Goal: Complete application form: Complete application form

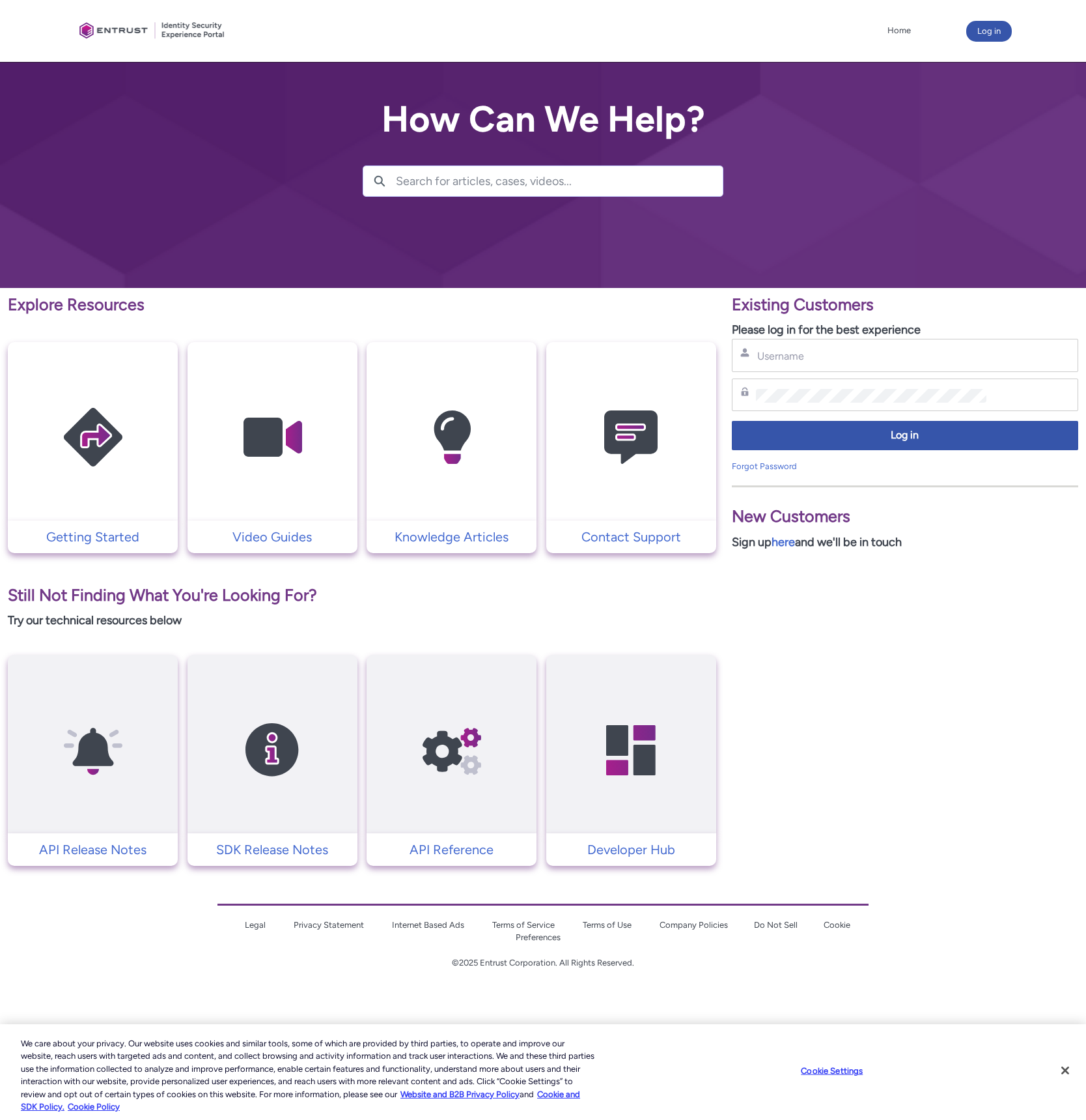
click at [432, 192] on input "Search for articles, cases, videos..." at bounding box center [559, 181] width 327 height 30
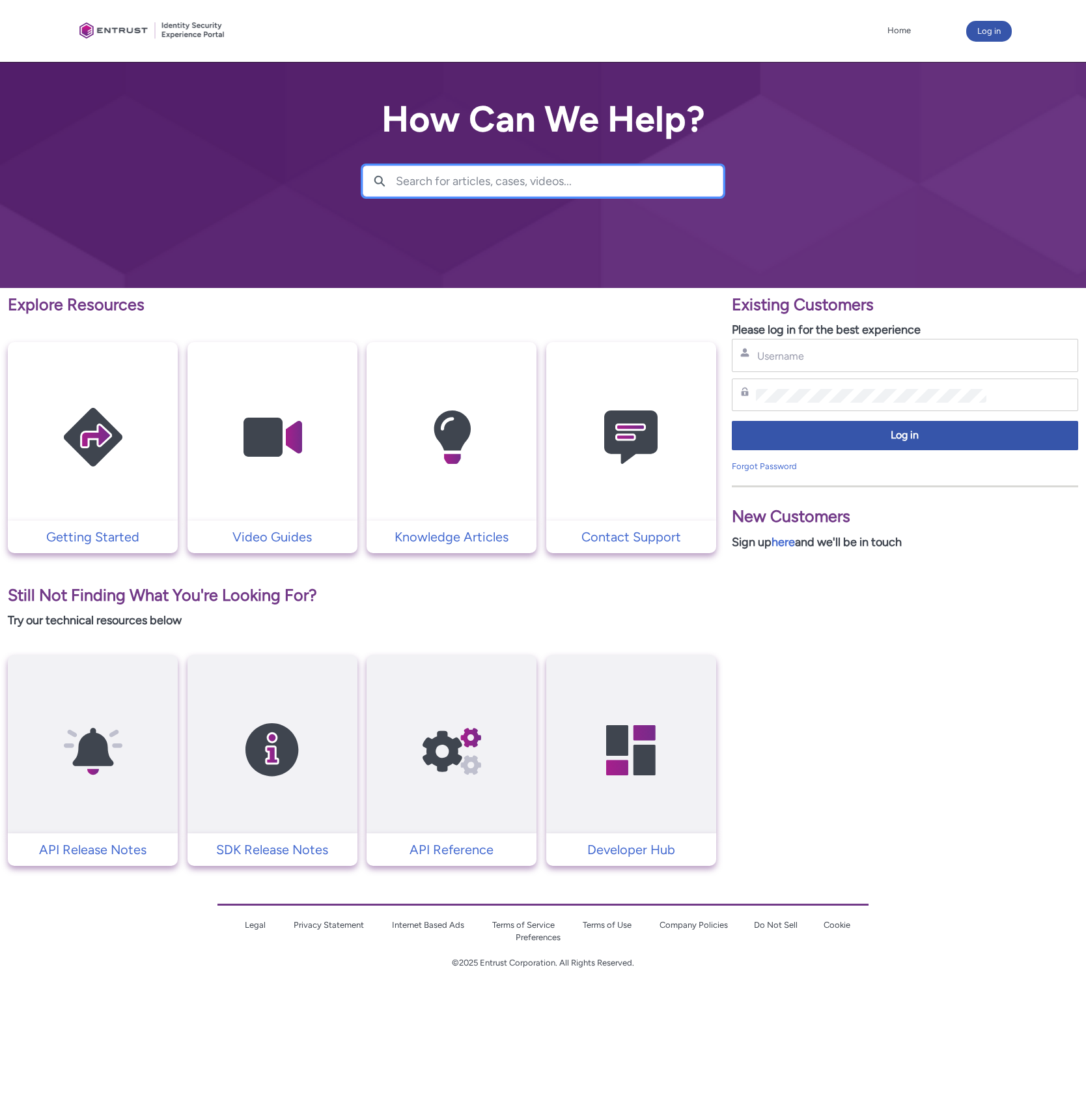
click at [434, 184] on input "Search for articles, cases, videos..." at bounding box center [559, 181] width 327 height 30
type input "sharing"
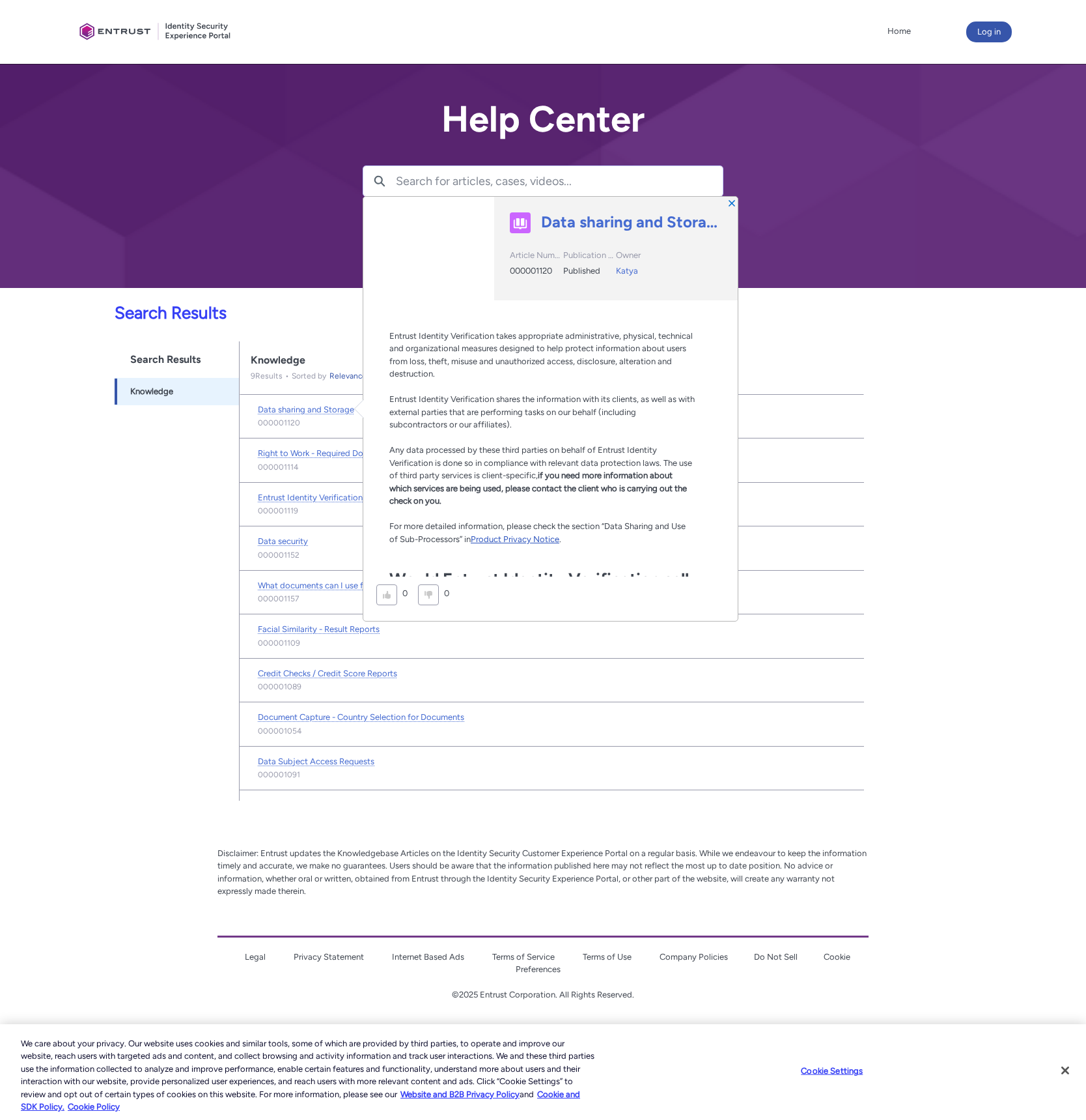
scroll to position [561, 0]
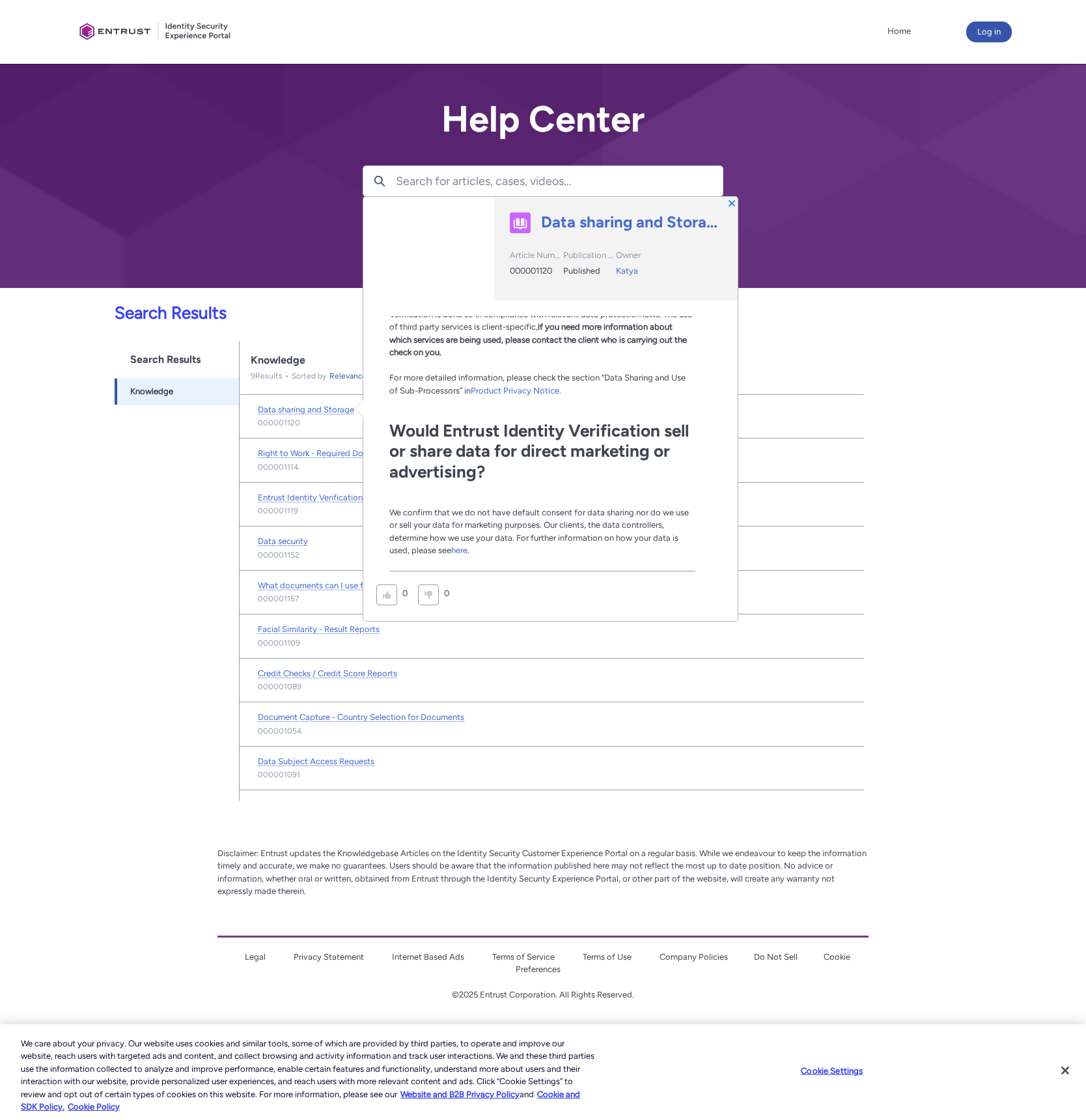
click at [129, 609] on div "Search Results Searchable objects from navigation bar Knowledge -1" at bounding box center [176, 571] width 125 height 460
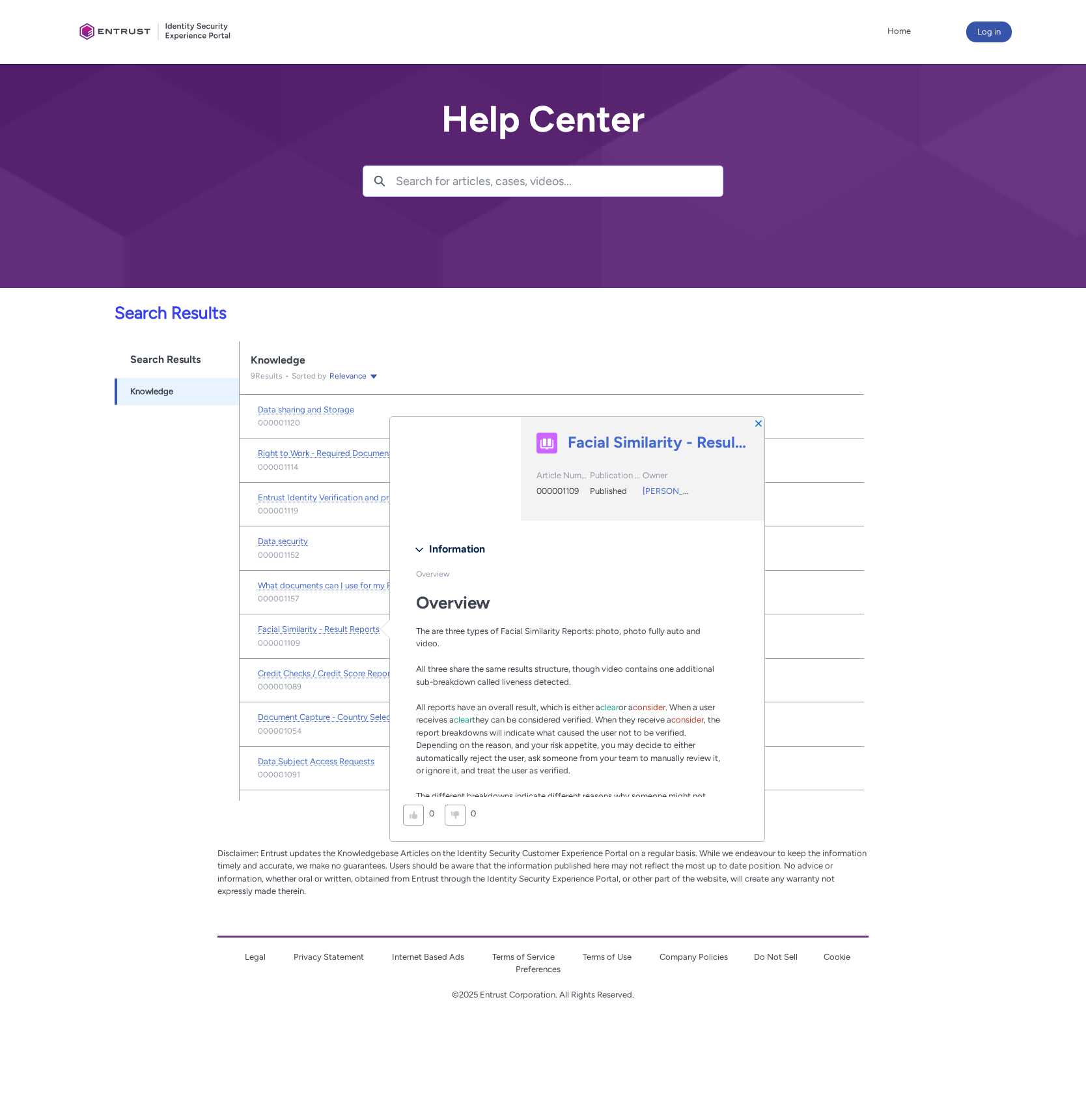
click at [335, 530] on li "Data security Open Data security Preview Open Data security Preview 000001152" at bounding box center [551, 549] width 624 height 44
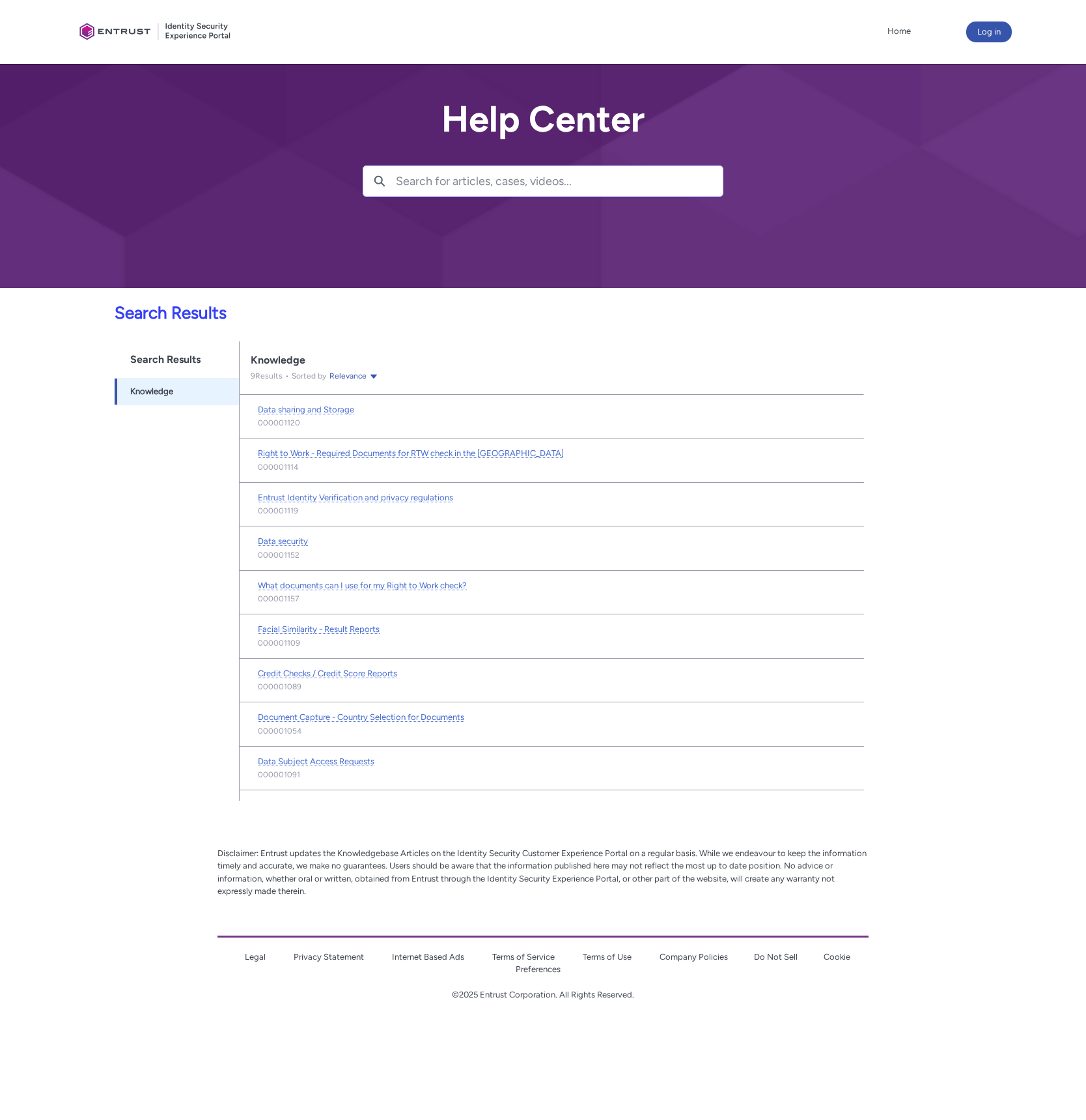
click at [520, 179] on input "Search for articles, cases, videos..." at bounding box center [559, 181] width 327 height 30
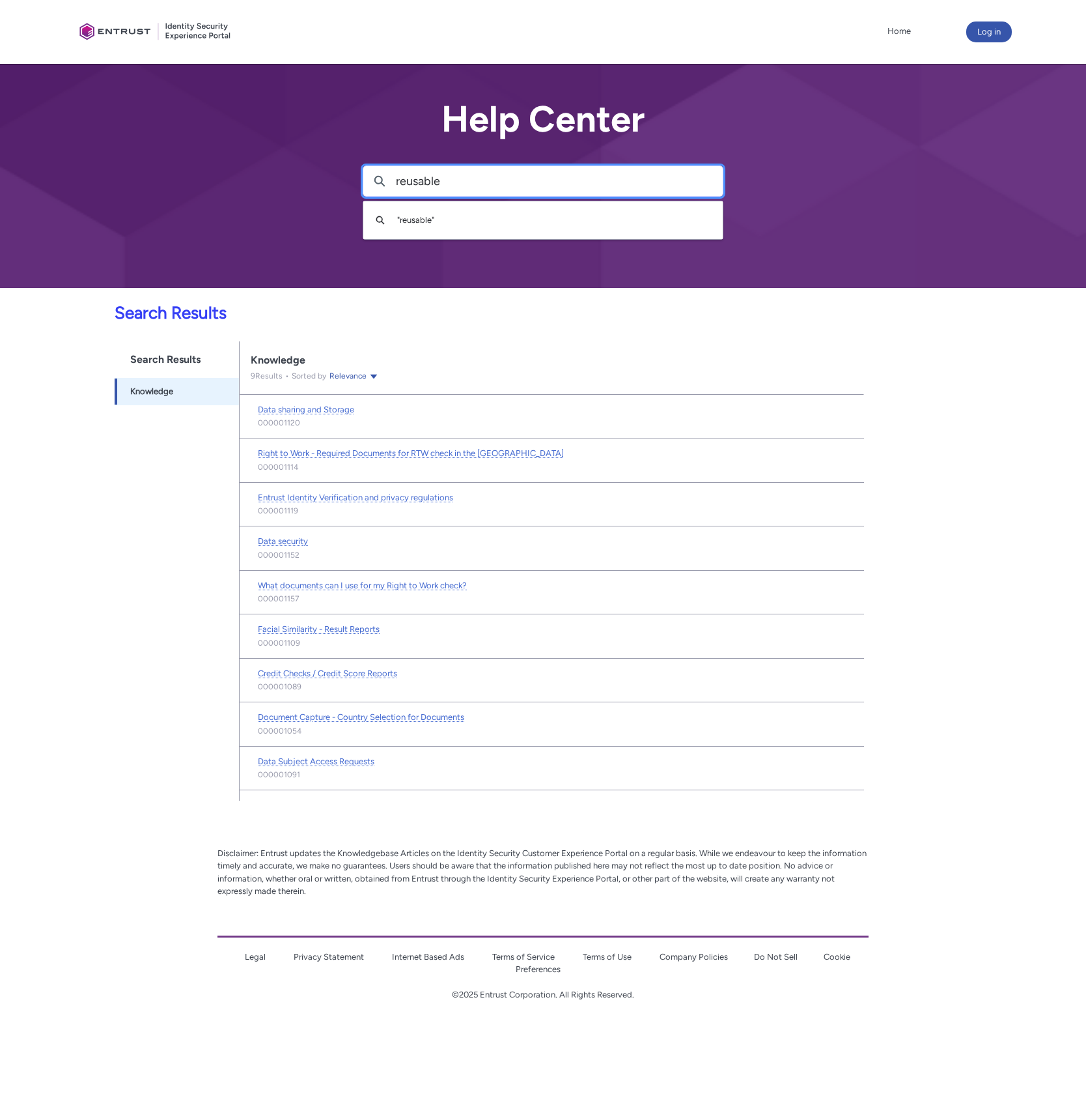
type input "reusable"
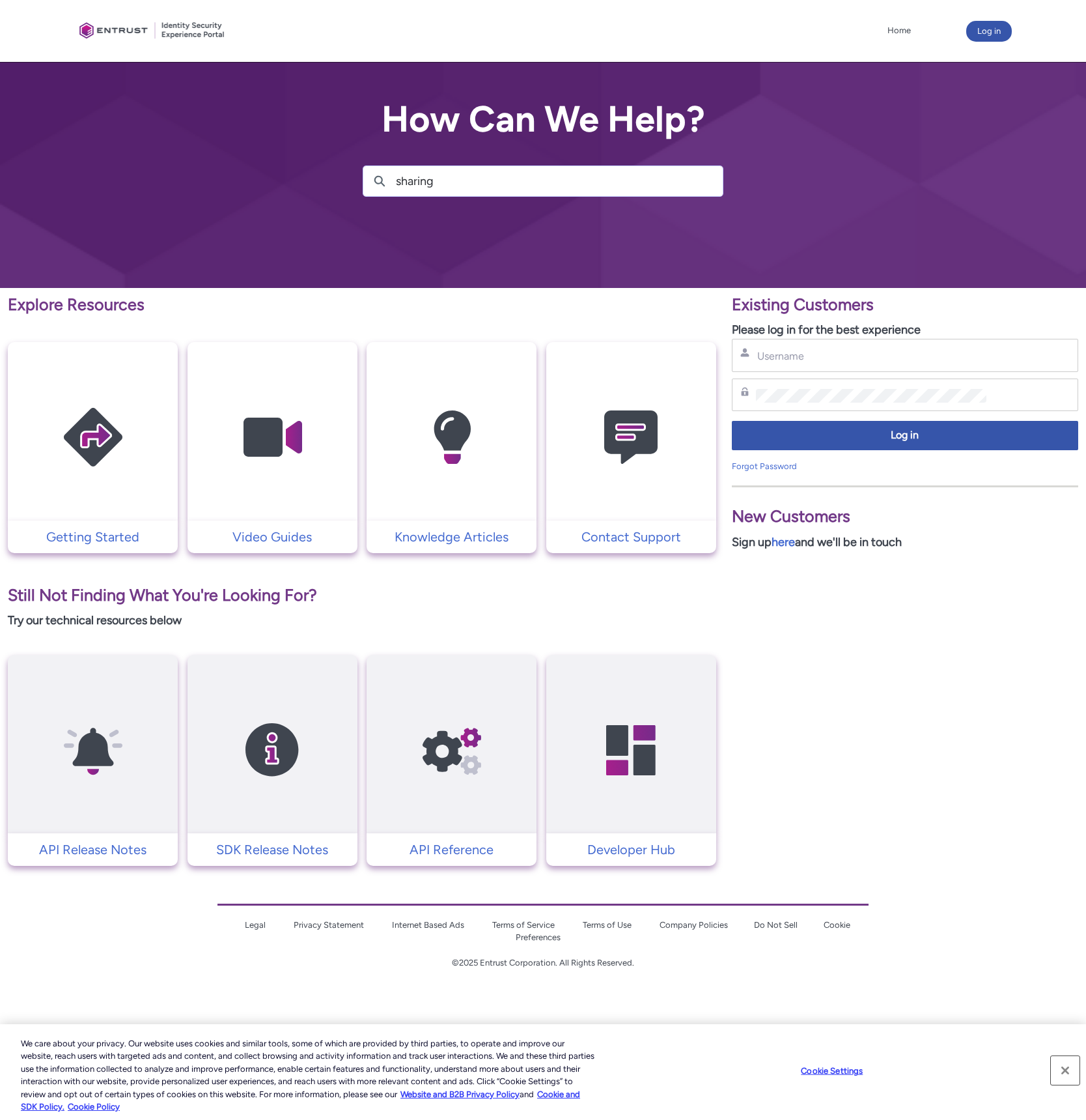
click at [1064, 1069] on button "Close" at bounding box center [1066, 1070] width 28 height 28
click at [611, 762] on img at bounding box center [631, 750] width 124 height 140
click at [614, 463] on img at bounding box center [631, 437] width 124 height 140
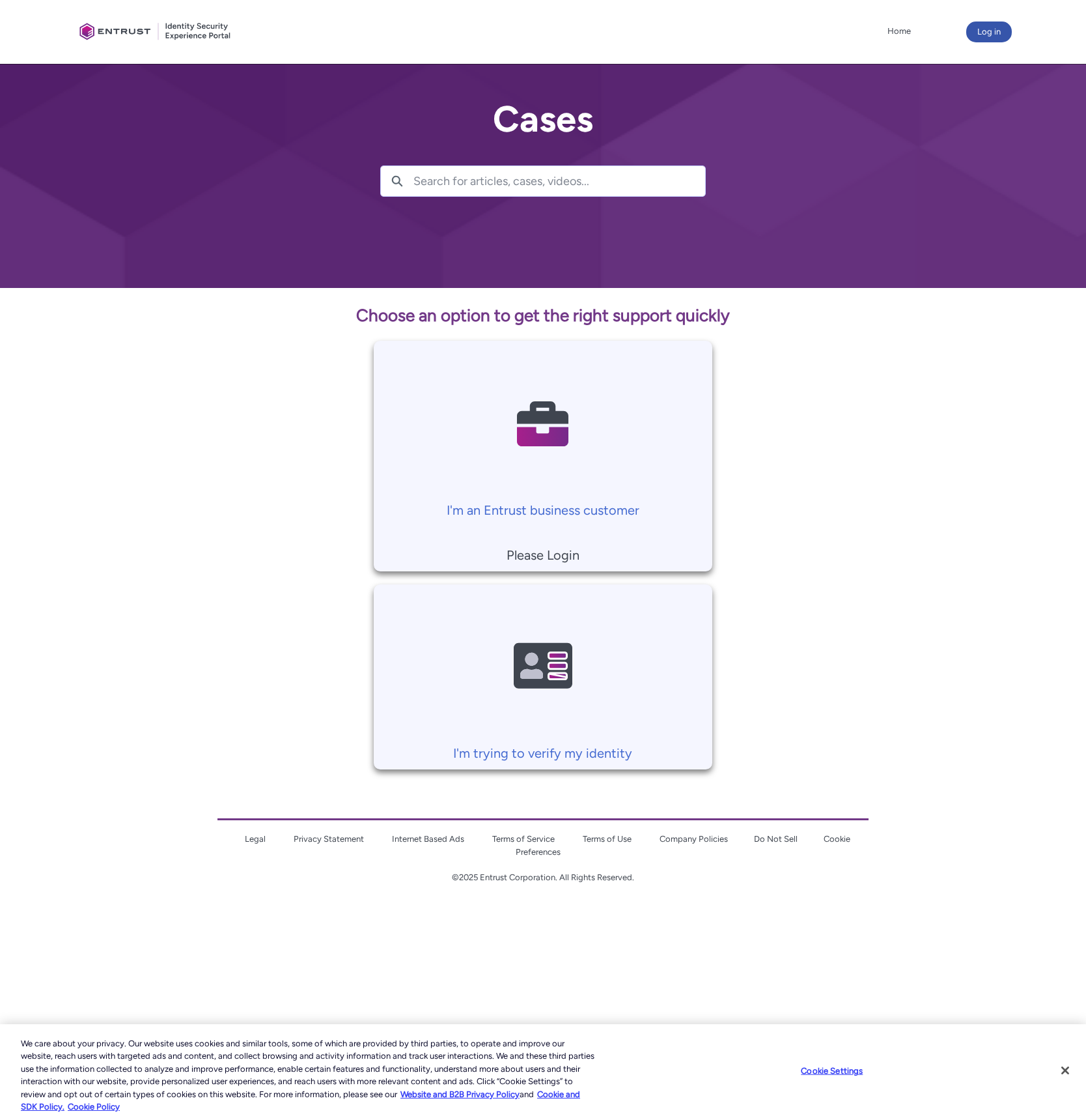
click at [541, 561] on p "Please Login" at bounding box center [543, 555] width 325 height 20
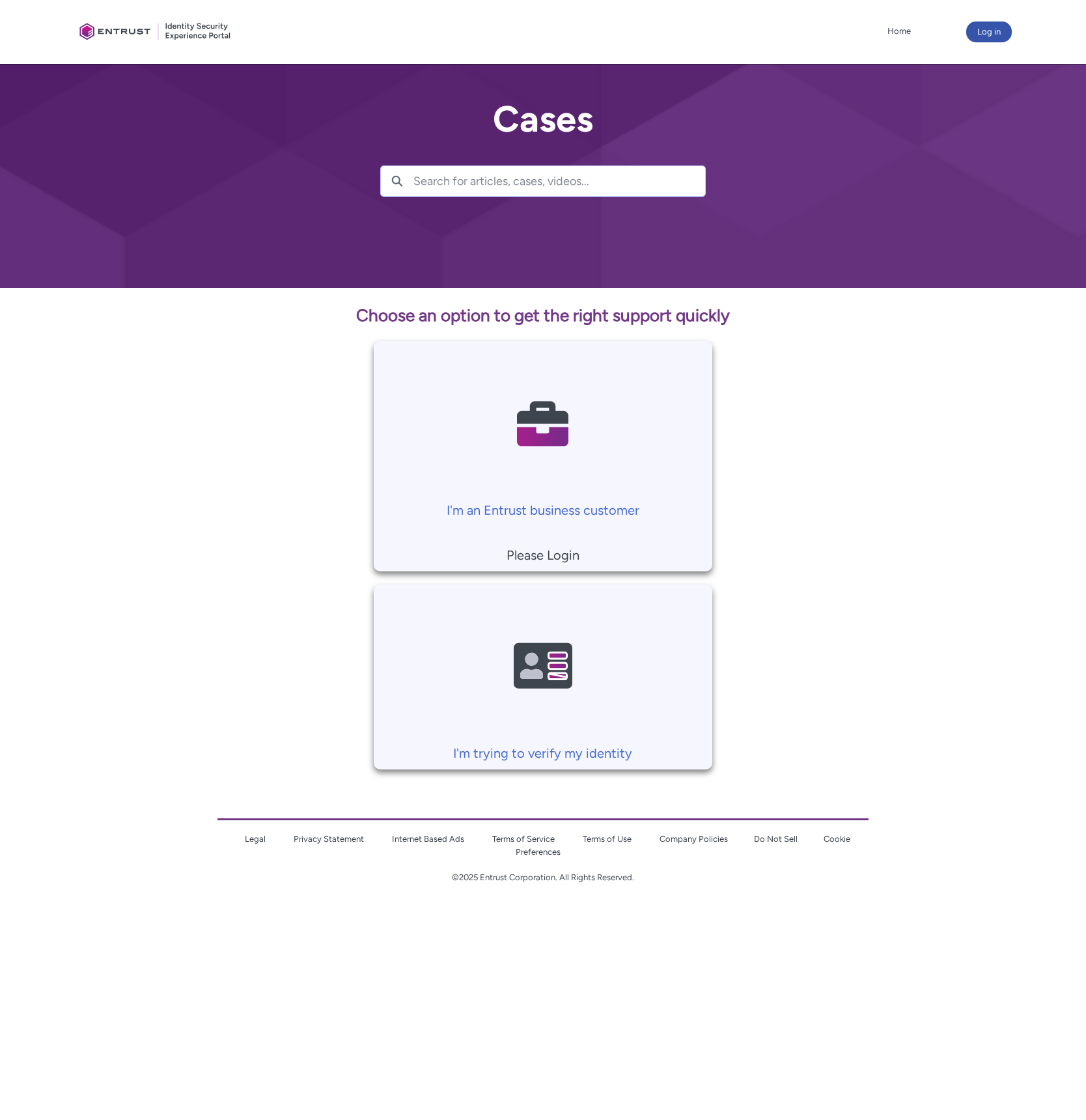
click at [561, 560] on p "Please Login" at bounding box center [543, 555] width 325 height 20
click at [561, 557] on p "Please Login" at bounding box center [543, 555] width 325 height 20
click at [975, 31] on button "Log in" at bounding box center [988, 32] width 45 height 21
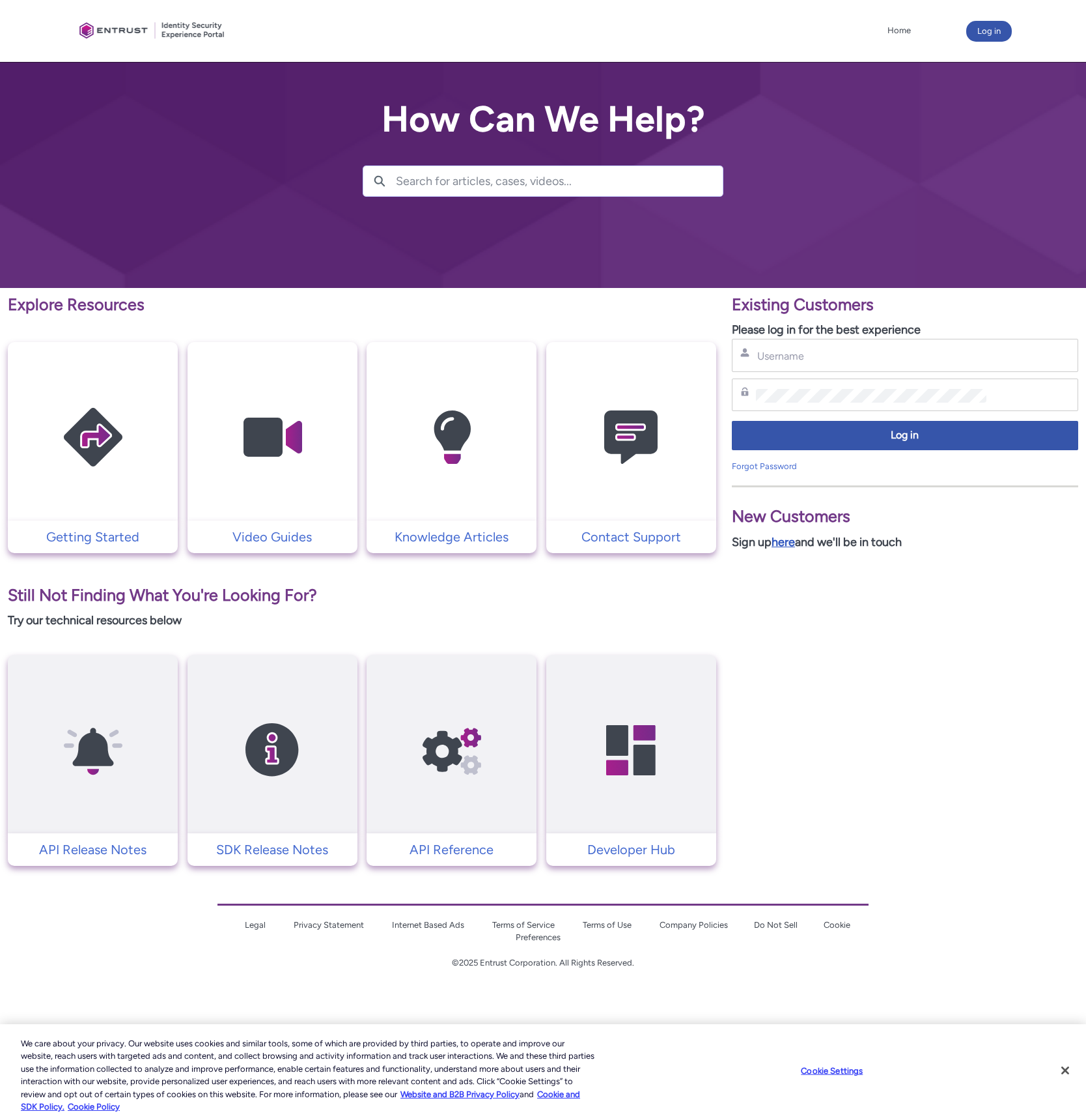
click at [785, 542] on link "here" at bounding box center [784, 542] width 23 height 14
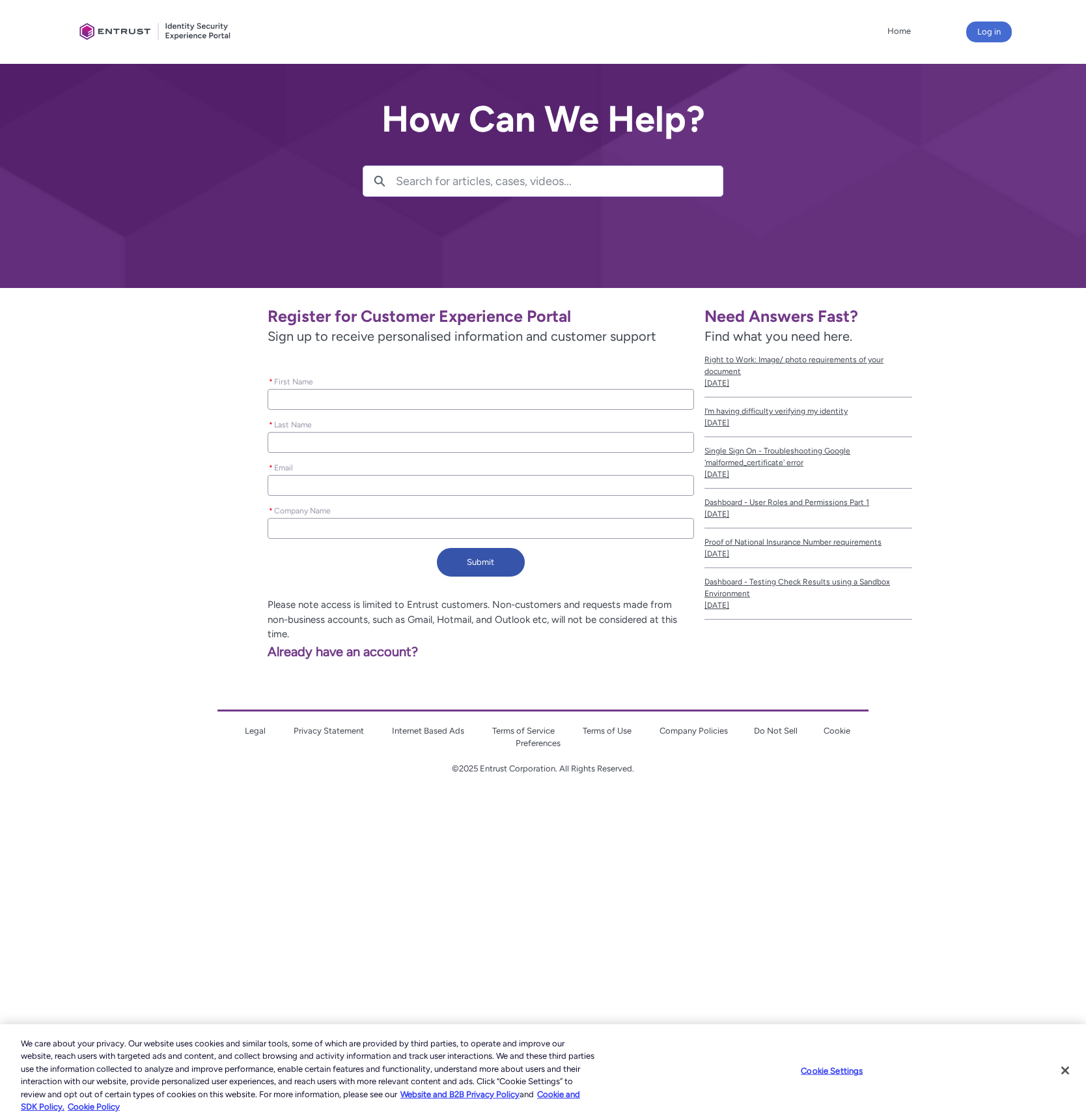
click at [357, 389] on input "* First Name" at bounding box center [480, 400] width 426 height 21
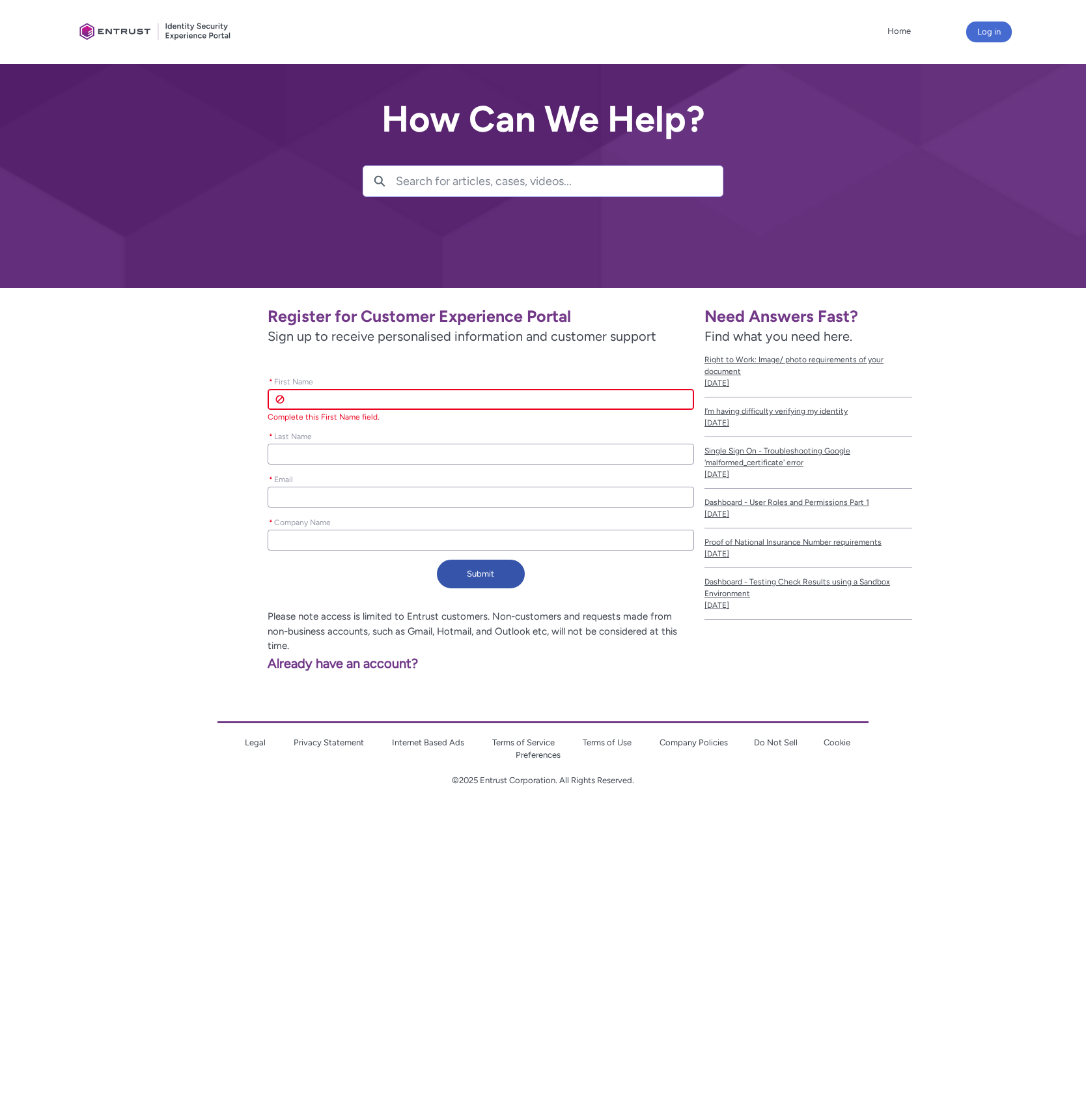
click at [381, 397] on input "* First Name" at bounding box center [480, 400] width 426 height 21
type lightning-primitive-input-simple "Y"
type input "Y"
type lightning-primitive-input-simple "Yu"
type input "Yu"
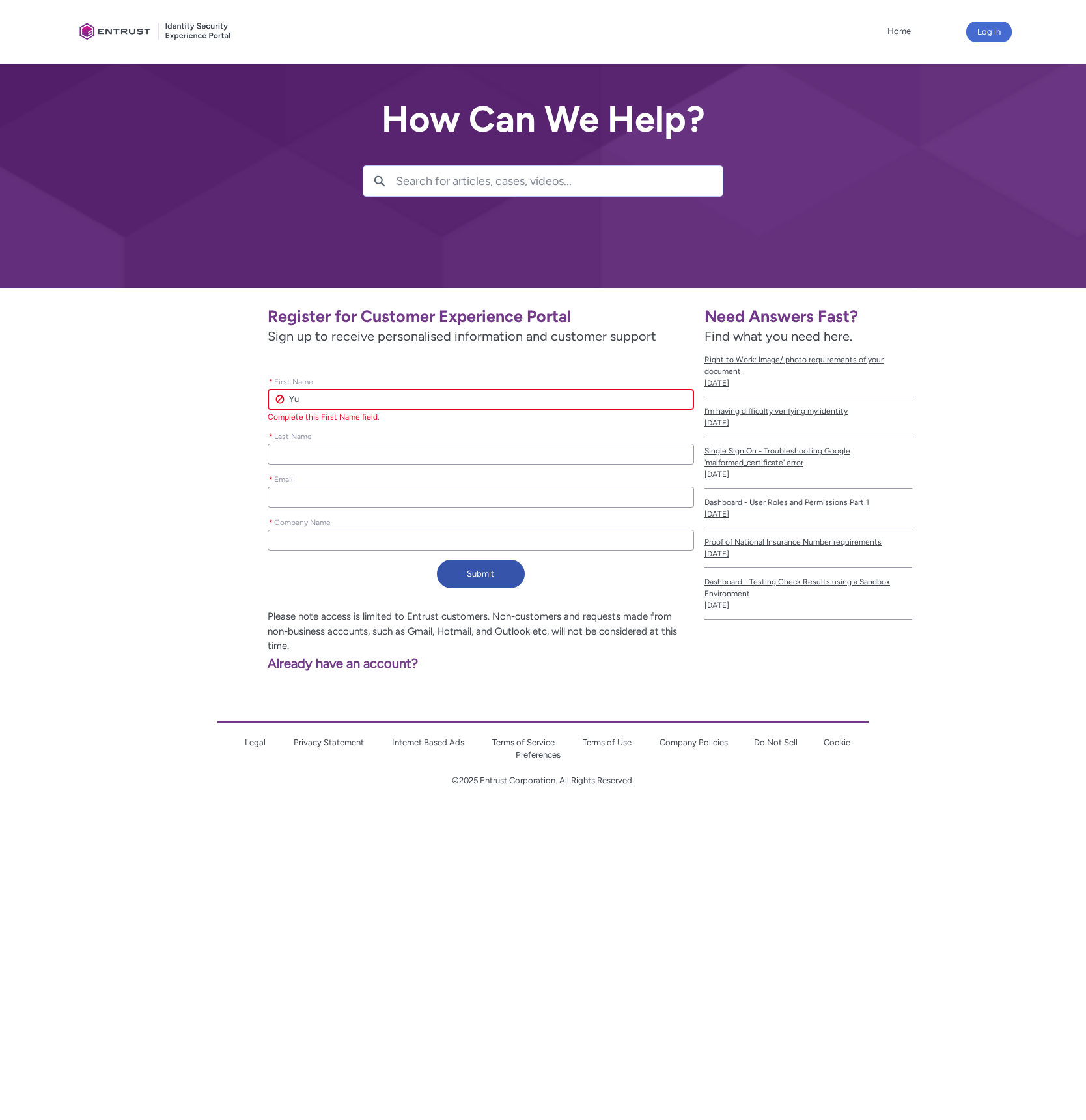
type lightning-primitive-input-simple "Yu"
type input "Yu"
type lightning-primitive-input-simple "[PERSON_NAME]"
type input "[PERSON_NAME]"
type lightning-primitive-input-simple "[PERSON_NAME]"
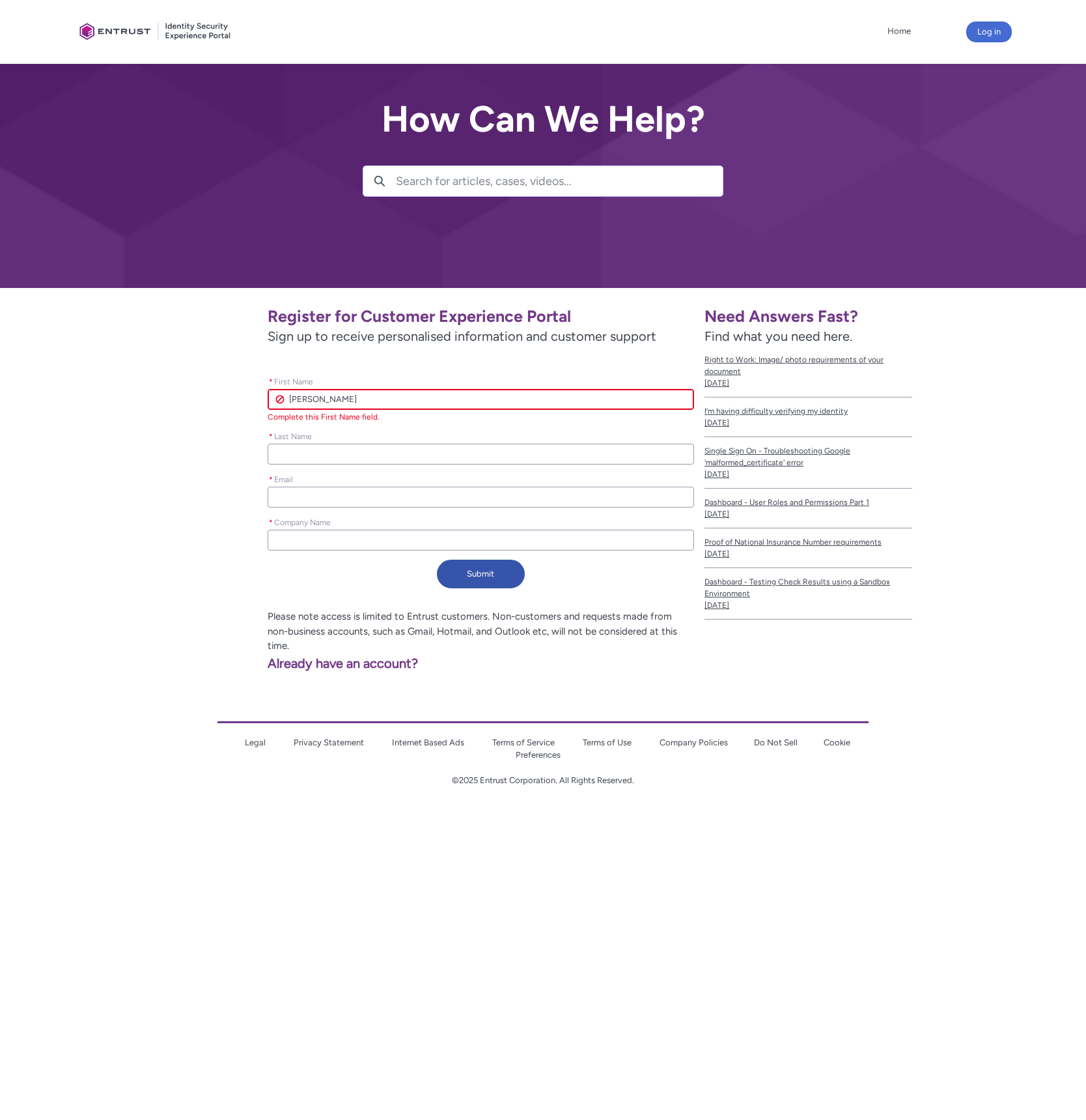
type input "[PERSON_NAME]"
type lightning-primitive-input-simple "[PERSON_NAME]"
type input "[PERSON_NAME]"
type lightning-primitive-input-simple "[PERSON_NAME]"
type input "[PERSON_NAME]"
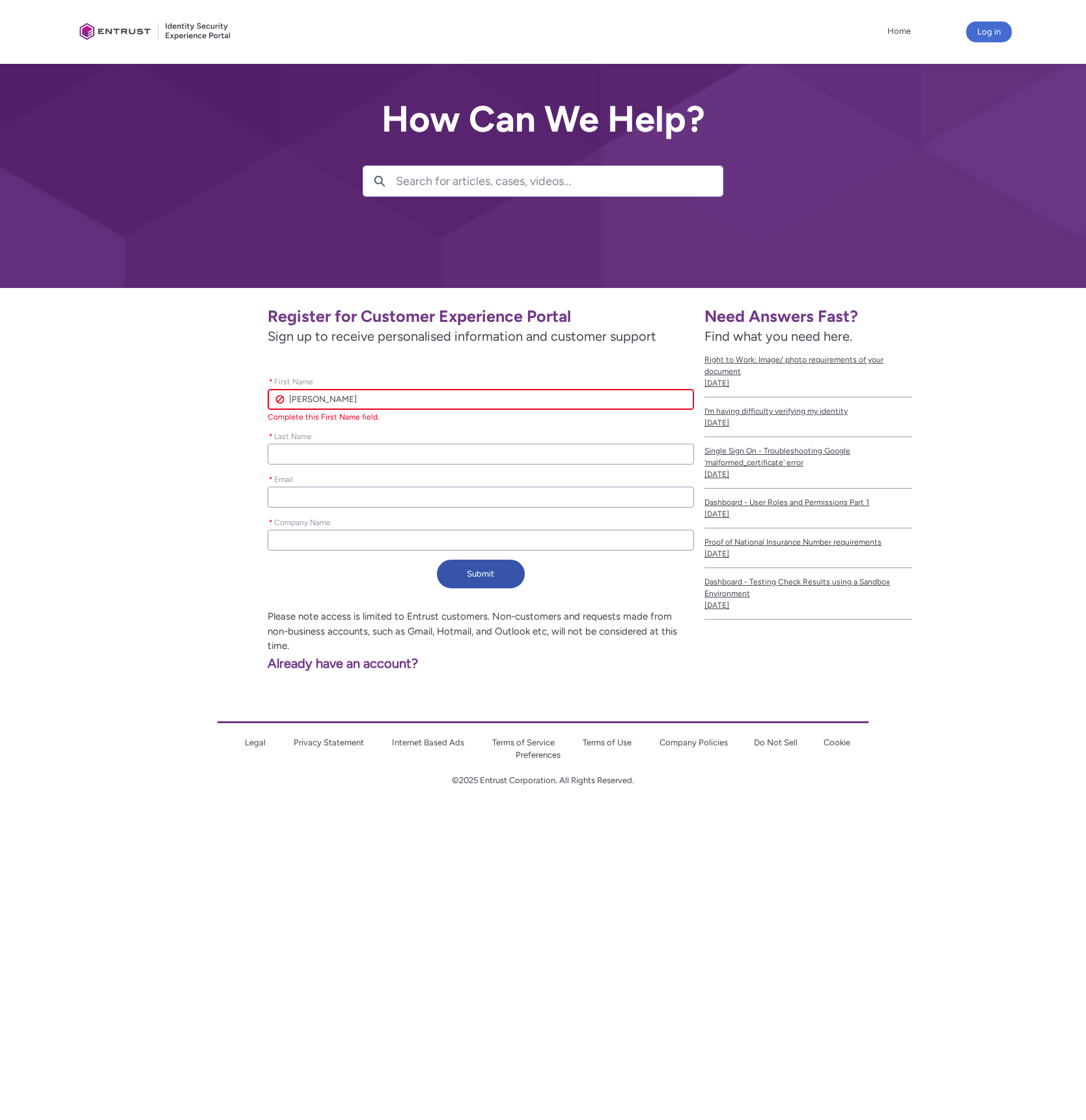
type lightning-primitive-input-simple "[PERSON_NAME]"
type input "[PERSON_NAME]"
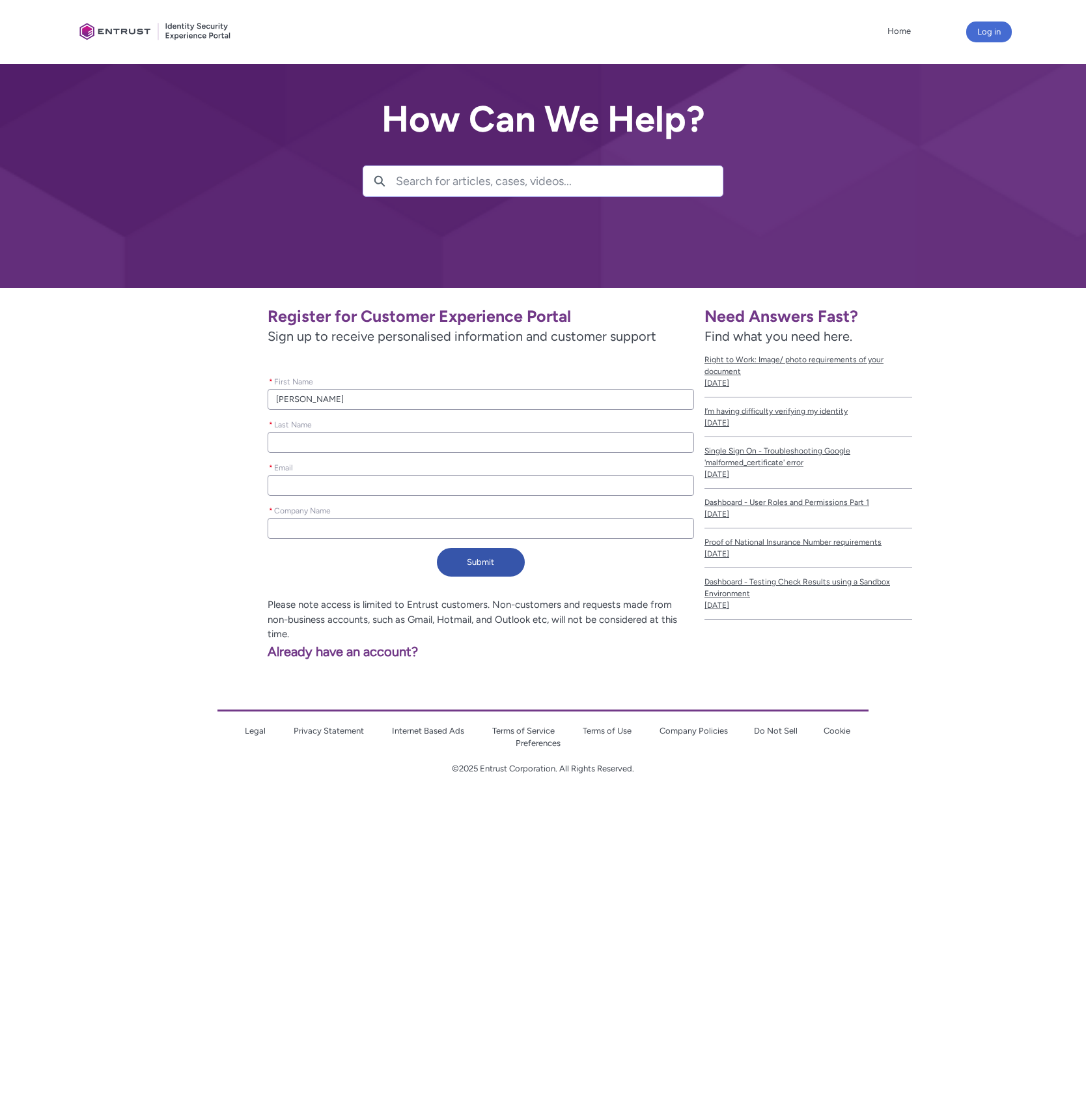
type lightning-primitive-input-simple "T"
type input "T"
type lightning-primitive-input-simple "Th"
type input "Th"
type lightning-primitive-input-simple "Tha"
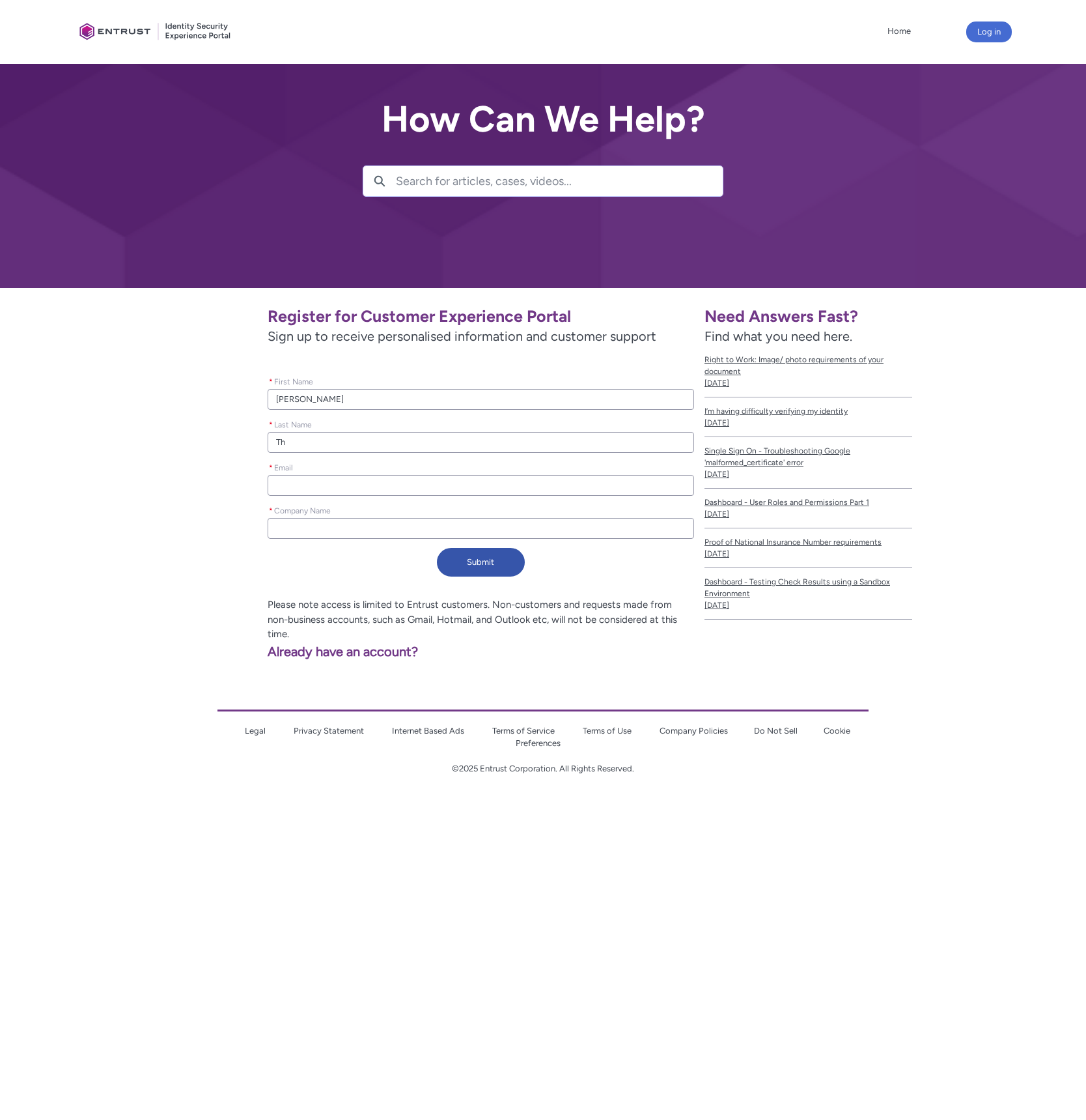
type input "Tha"
type lightning-primitive-input-simple "[MEDICAL_DATA]"
type input "[MEDICAL_DATA]"
type lightning-primitive-input-simple "y"
type input "y"
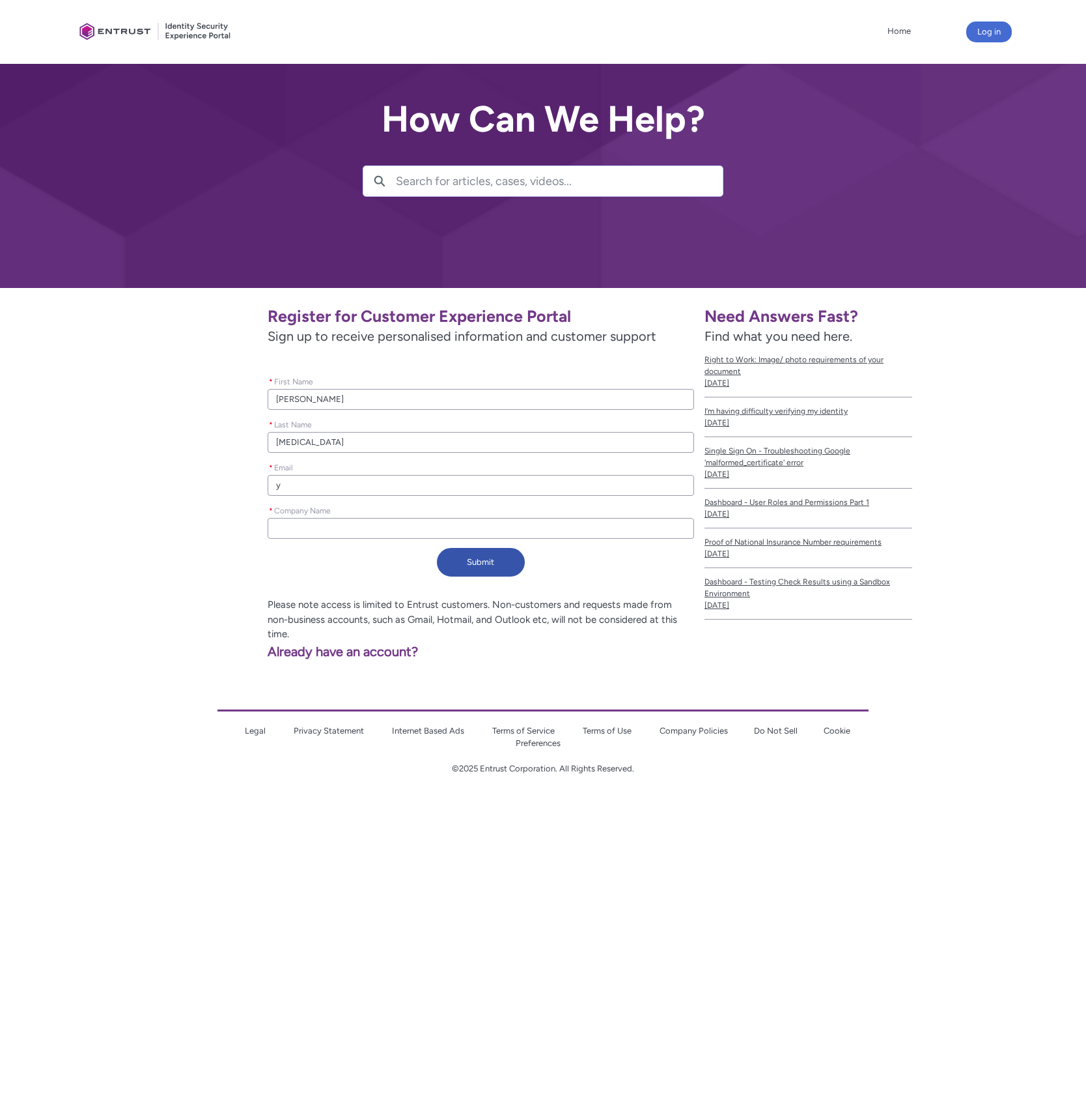
type lightning-primitive-input-simple "yu"
type input "yu"
type lightning-primitive-input-simple "y"
type input "y"
type lightning-primitive-input-simple "yj"
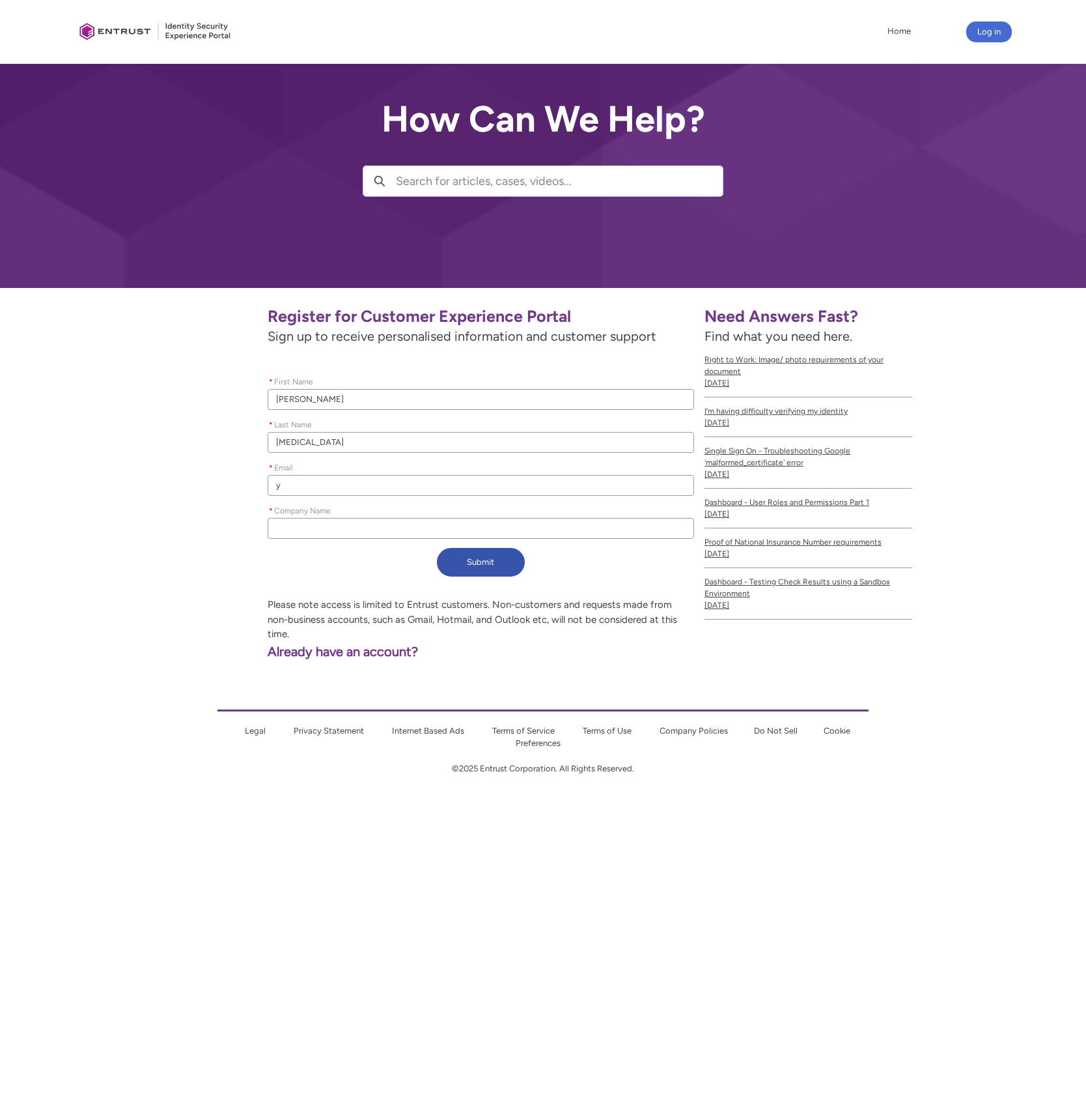
type input "yj"
type lightning-primitive-input-simple "yj@"
type input "yj@"
type lightning-primitive-input-simple "yj@s"
type input "yj@s"
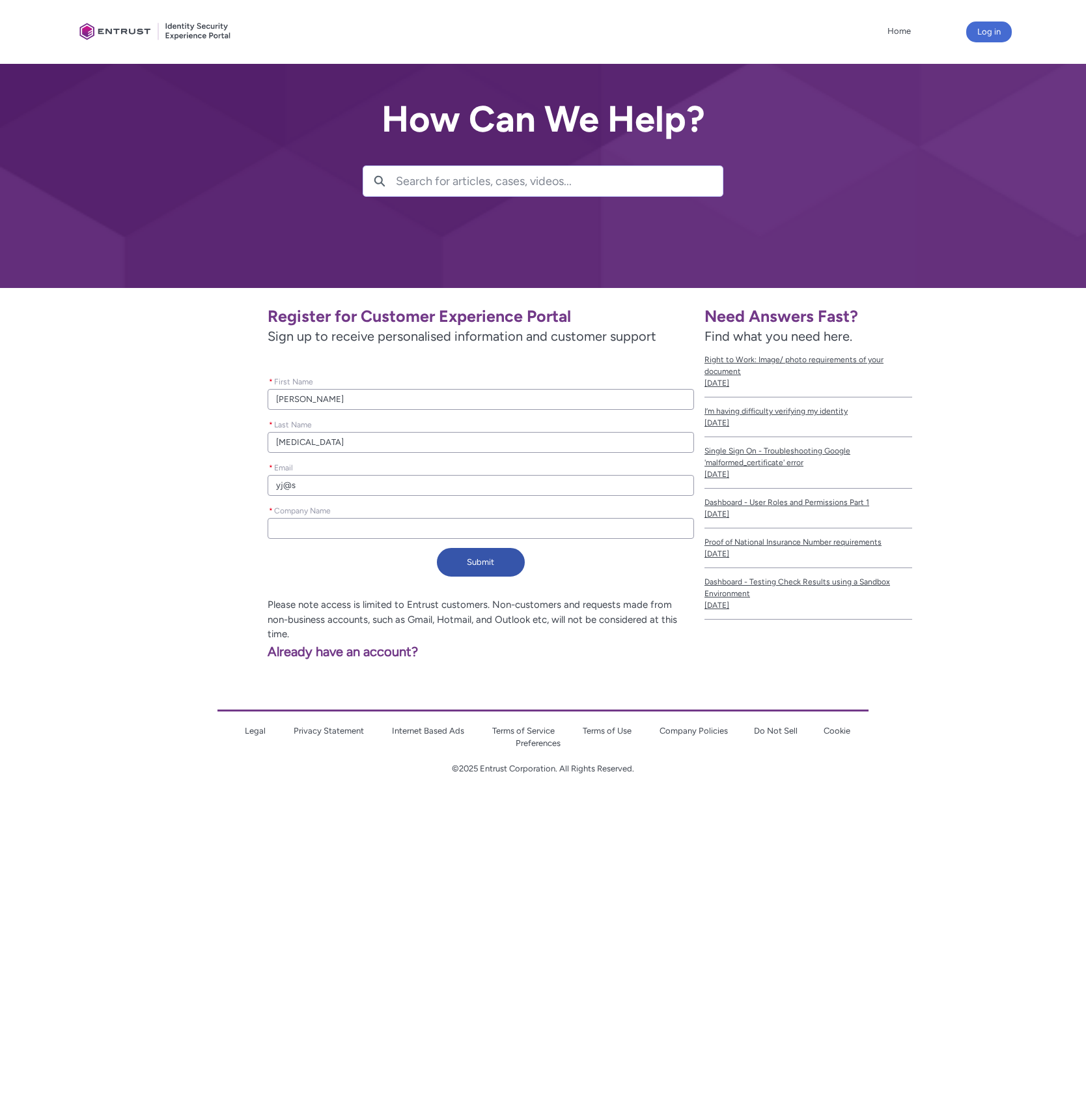
type lightning-primitive-input-simple "yj@su"
type input "yj@su"
type lightning-primitive-input-simple "yj@sup"
type input "yj@sup"
type lightning-primitive-input-simple "yj@supe"
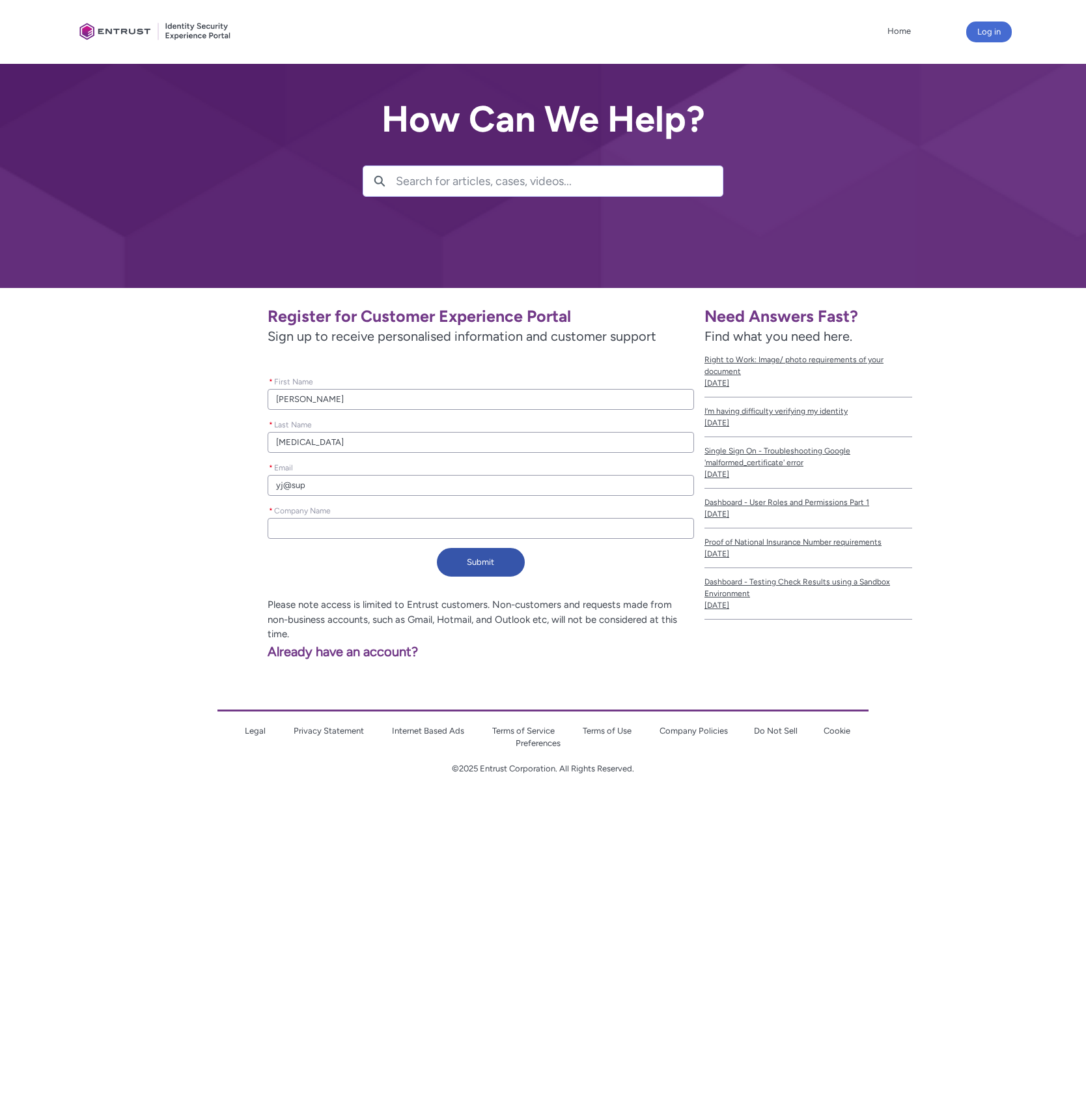
type input "yj@supe"
type lightning-primitive-input-simple "yj@super"
type input "yj@super"
type lightning-primitive-input-simple "yj@supers"
type input "yj@supers"
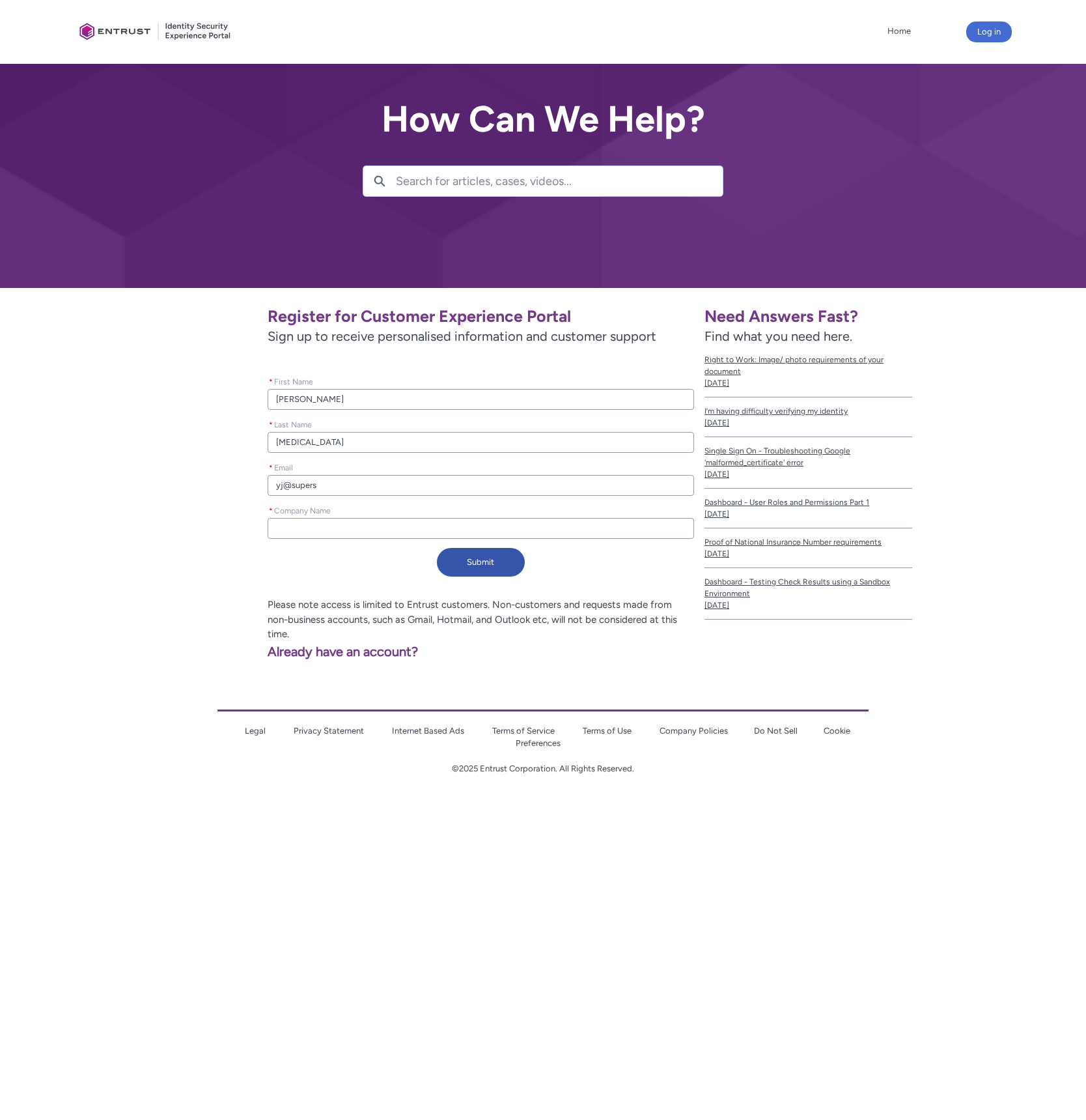
type lightning-primitive-input-simple "yj@superst"
type input "yj@superst"
type lightning-primitive-input-simple "yj@supersta"
type input "yj@supersta"
type lightning-primitive-input-simple "yj@superstat"
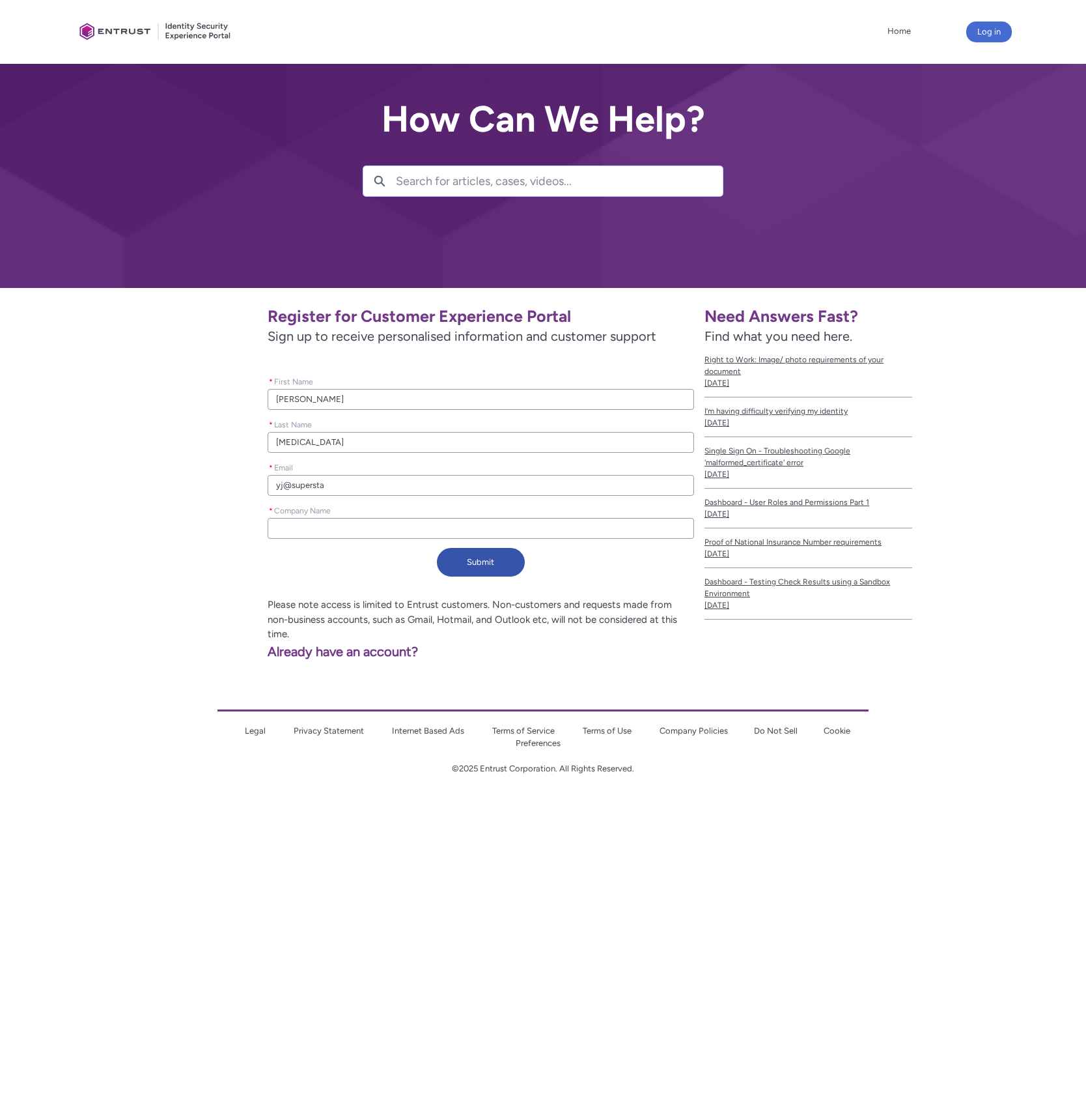
type input "yj@superstat"
type lightning-primitive-input-simple "yj@superstate"
type input "yj@superstate"
type lightning-primitive-input-simple "yj@superstate."
type input "yj@superstate."
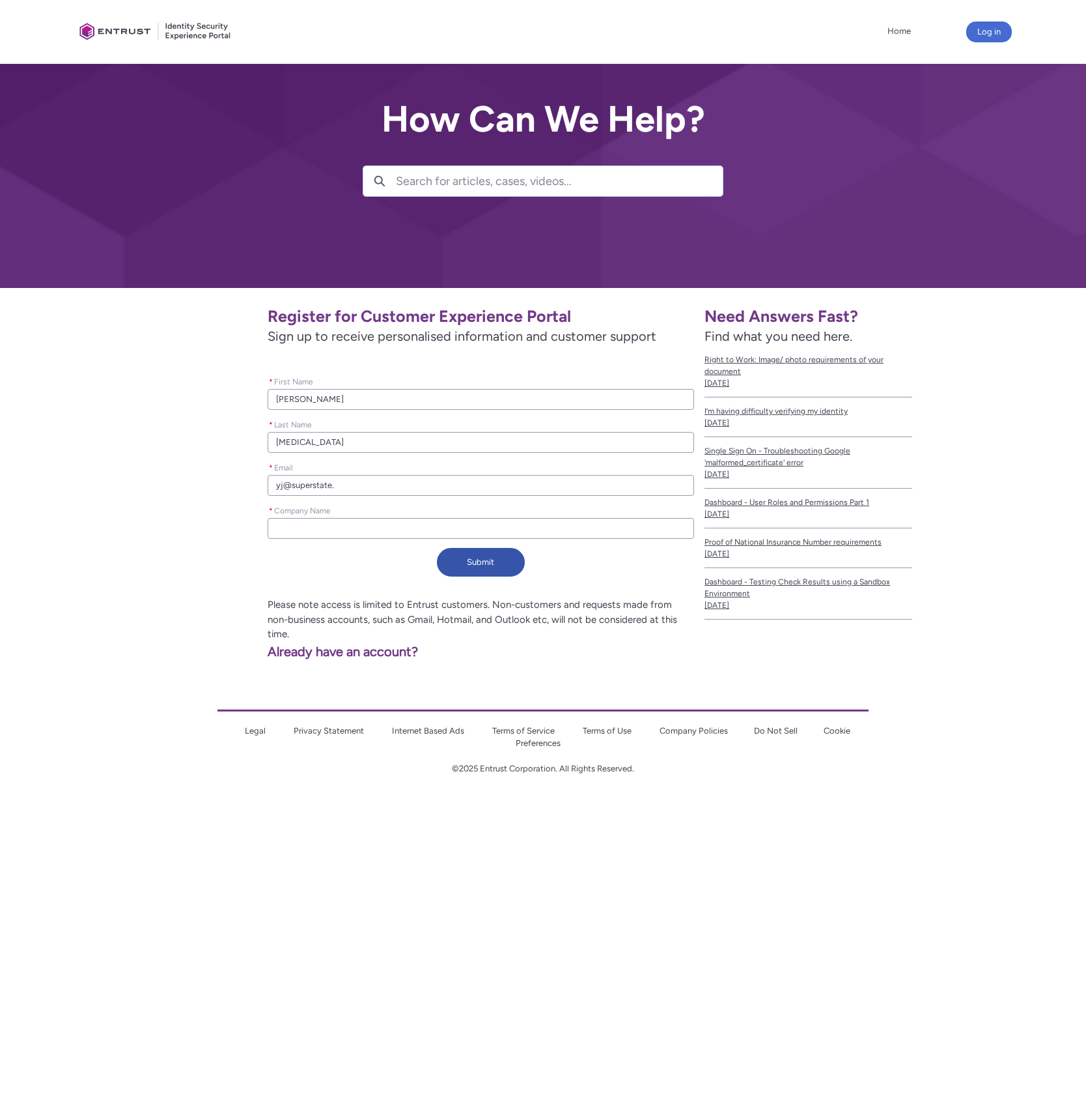
type lightning-primitive-input-simple "yj@superstate.c"
type input "yj@superstate.c"
type lightning-primitive-input-simple "[EMAIL_ADDRESS][DOMAIN_NAME]"
type input "[EMAIL_ADDRESS][DOMAIN_NAME]"
type lightning-primitive-input-simple "S"
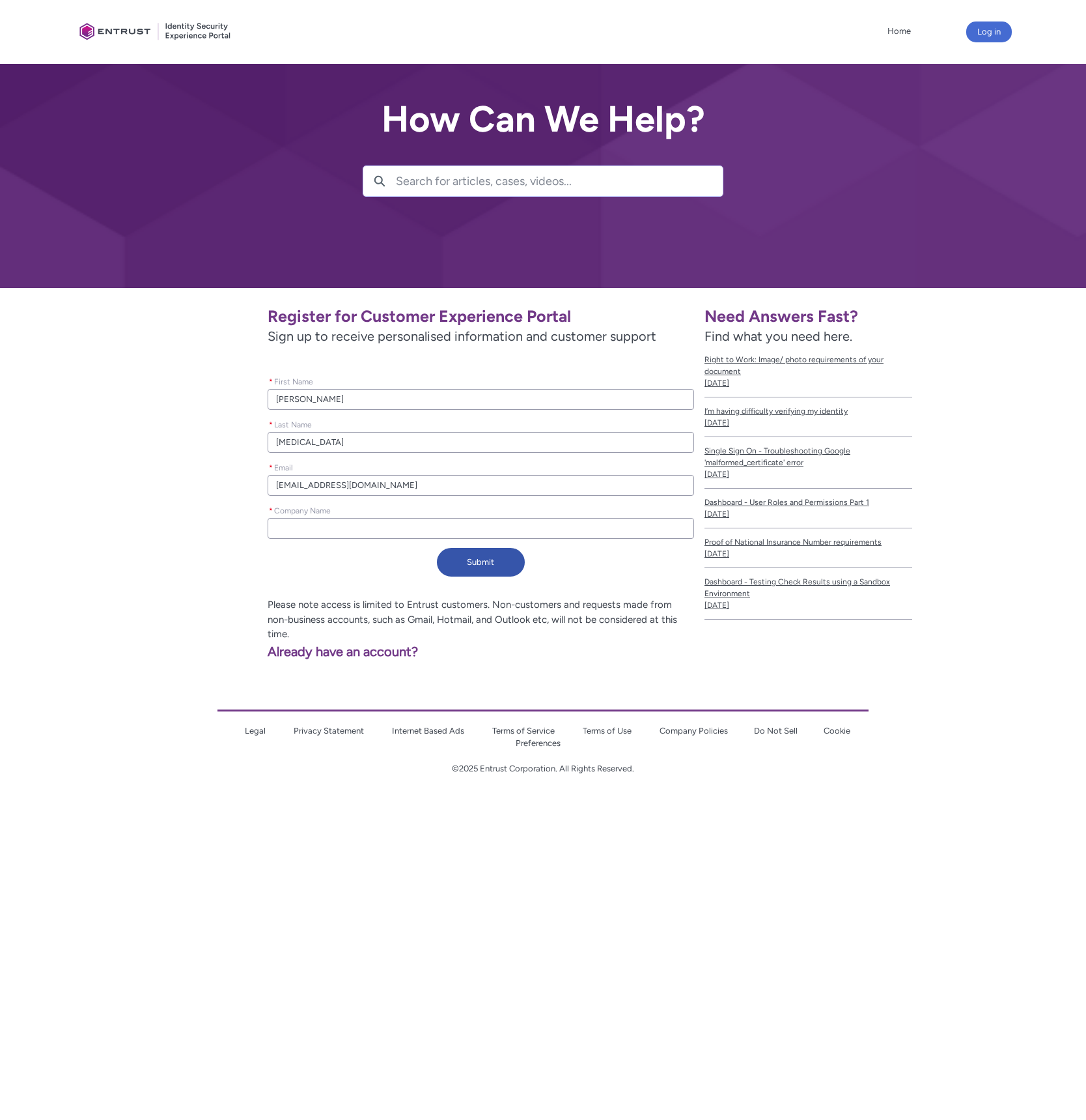
type input "S"
type lightning-primitive-input-simple "Su"
type input "Su"
type lightning-primitive-input-simple "Sup"
type input "Sup"
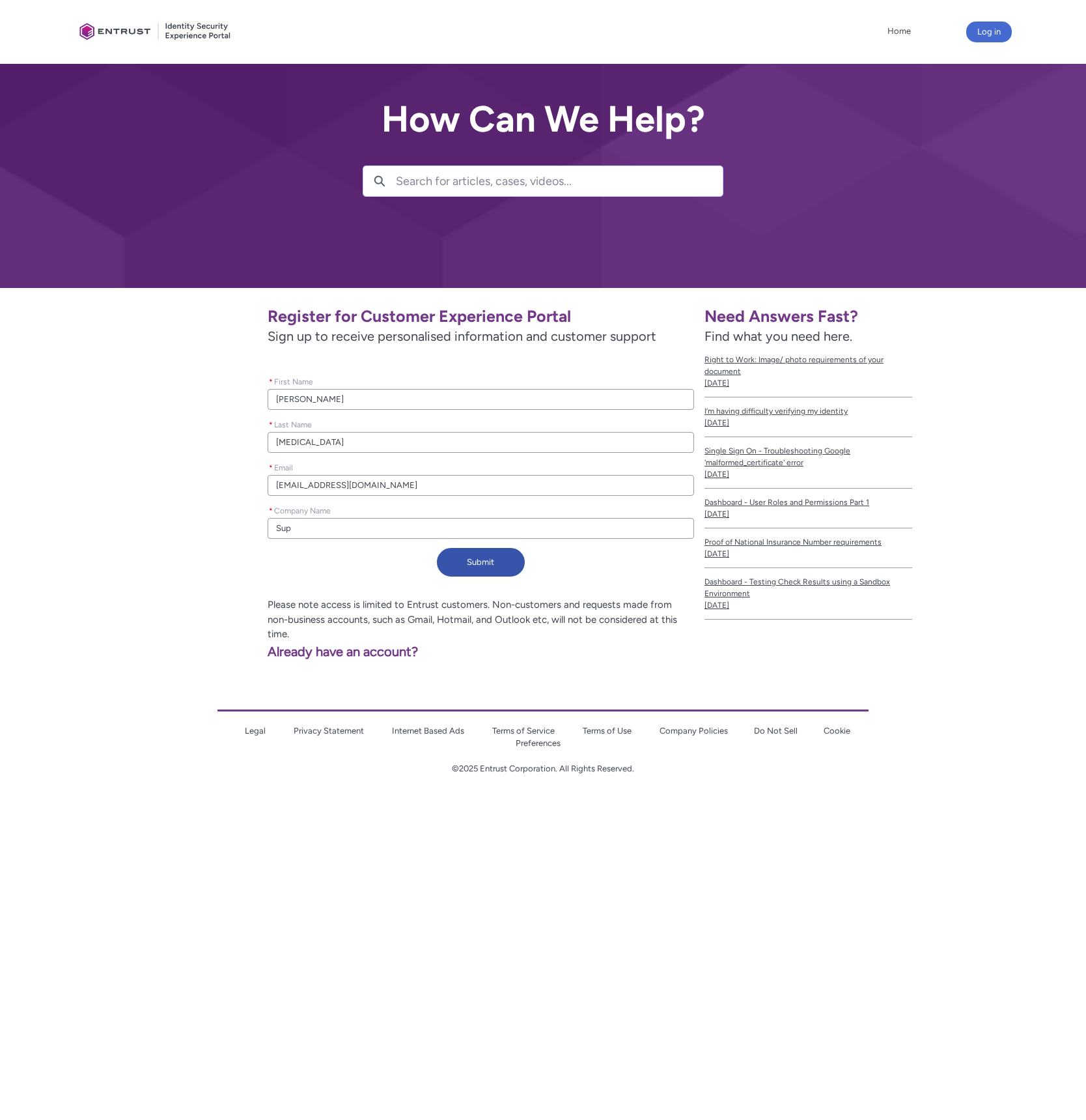
type lightning-primitive-input-simple "Supe"
type input "Supe"
type lightning-primitive-input-simple "Super"
type input "Super"
type lightning-primitive-input-simple "Supera"
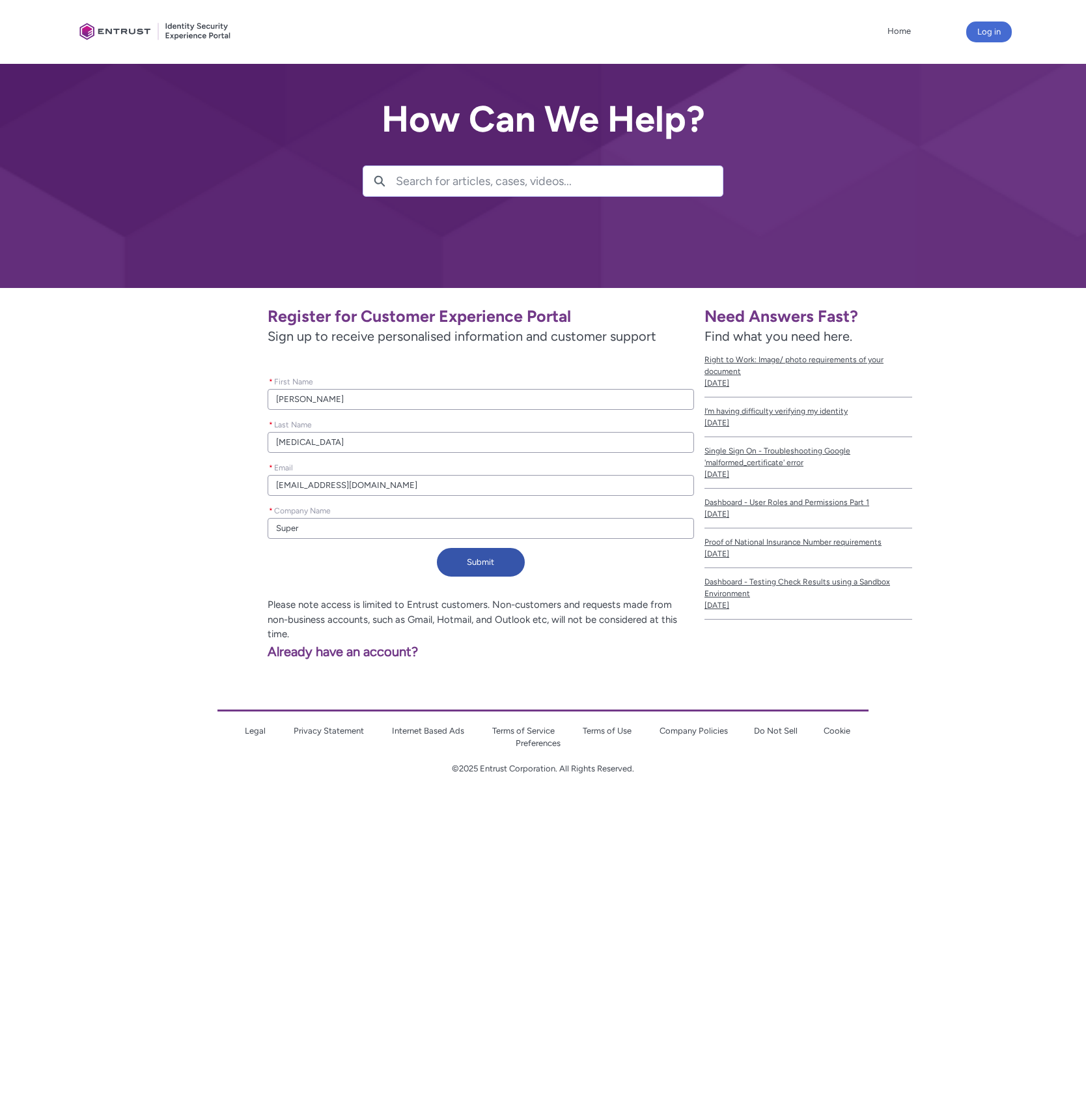
type input "Supera"
type lightning-primitive-input-simple "Superat"
type input "Superat"
type lightning-primitive-input-simple "Supera"
type input "Supera"
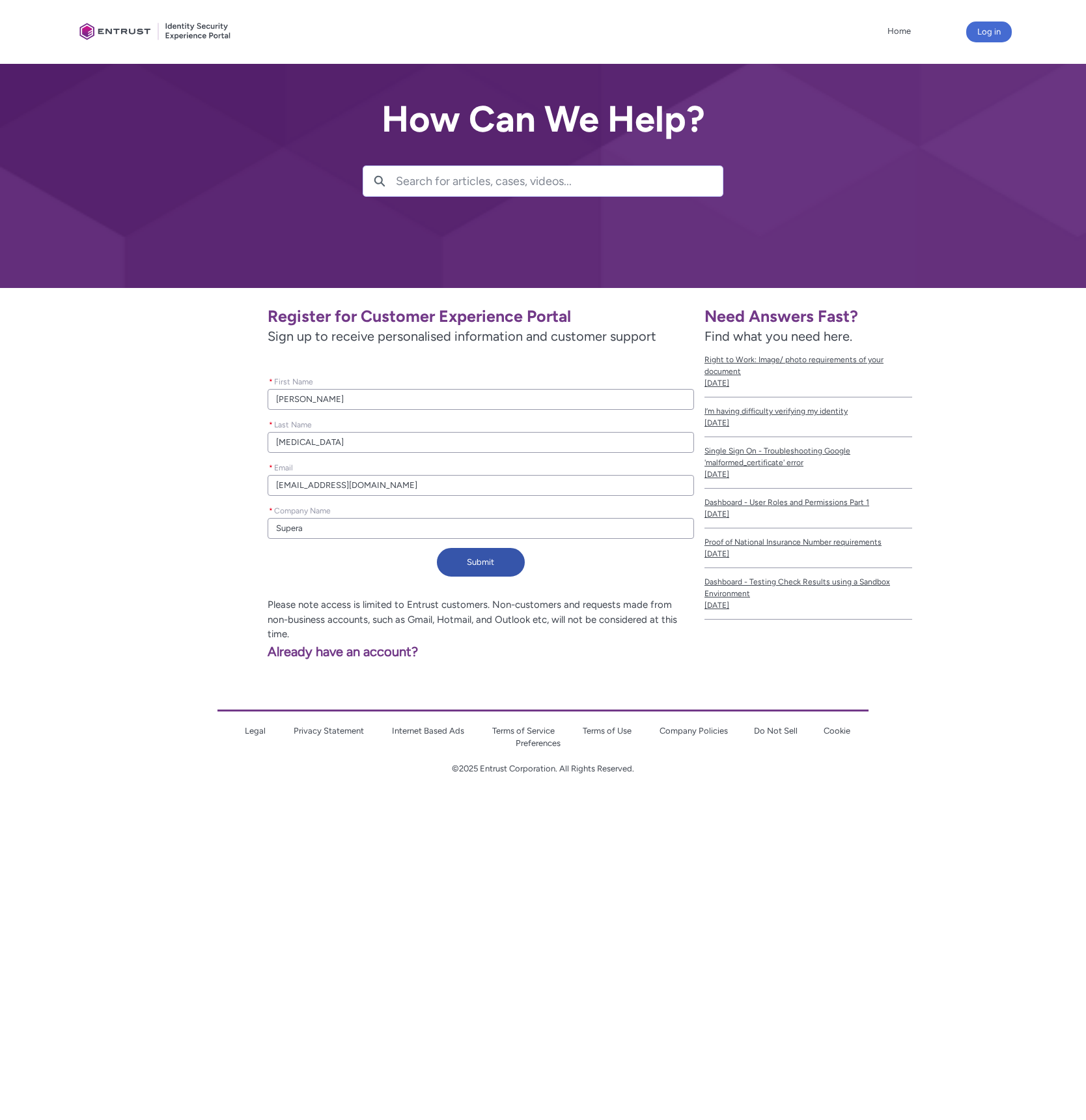
type lightning-primitive-input-simple "Superas"
type input "Superas"
type lightning-primitive-input-simple "Supera"
type input "Supera"
type lightning-primitive-input-simple "Super"
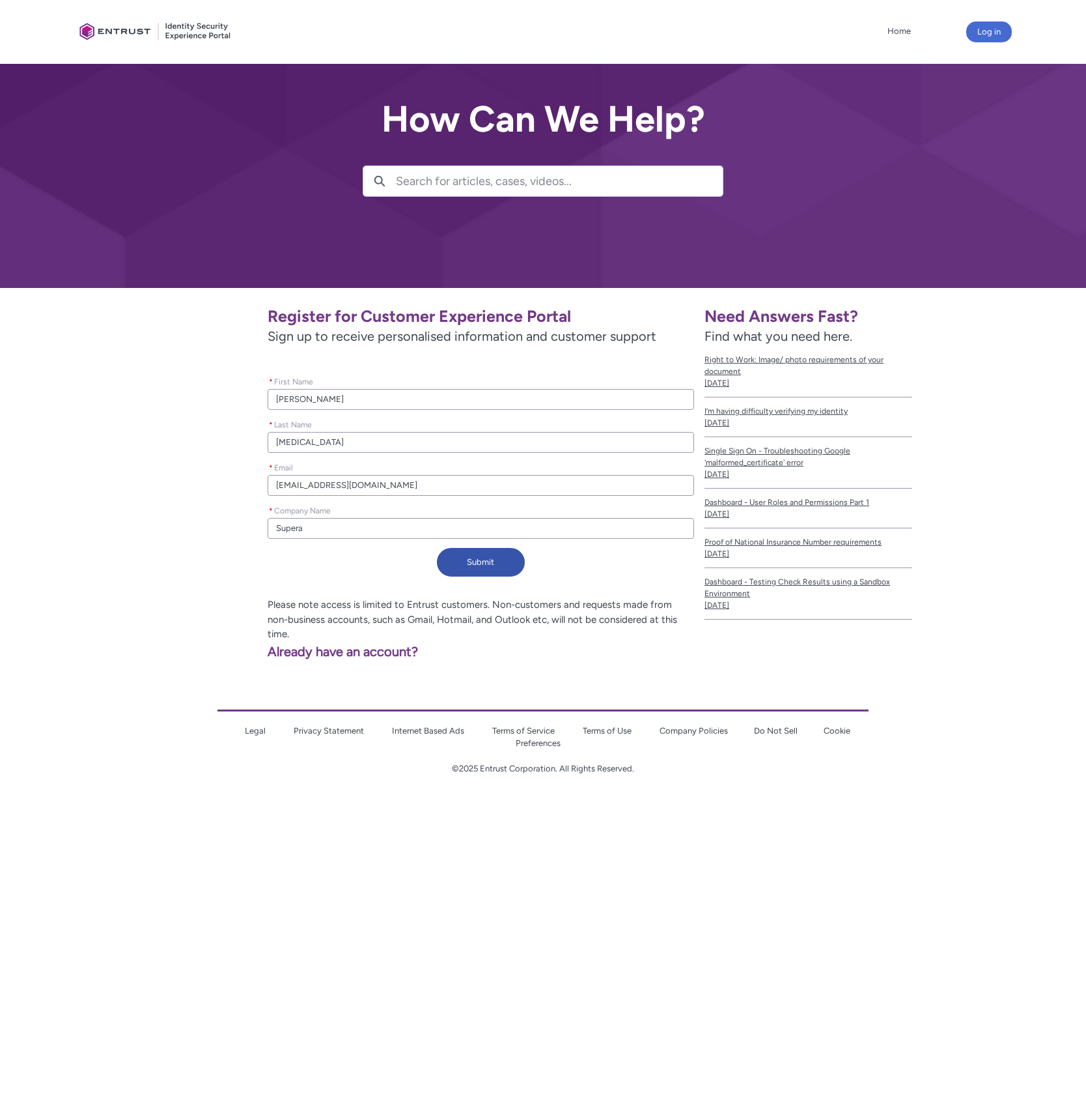
type input "Super"
type lightning-primitive-input-simple "Supers"
type input "Supers"
type lightning-primitive-input-simple "Superst"
type input "Superst"
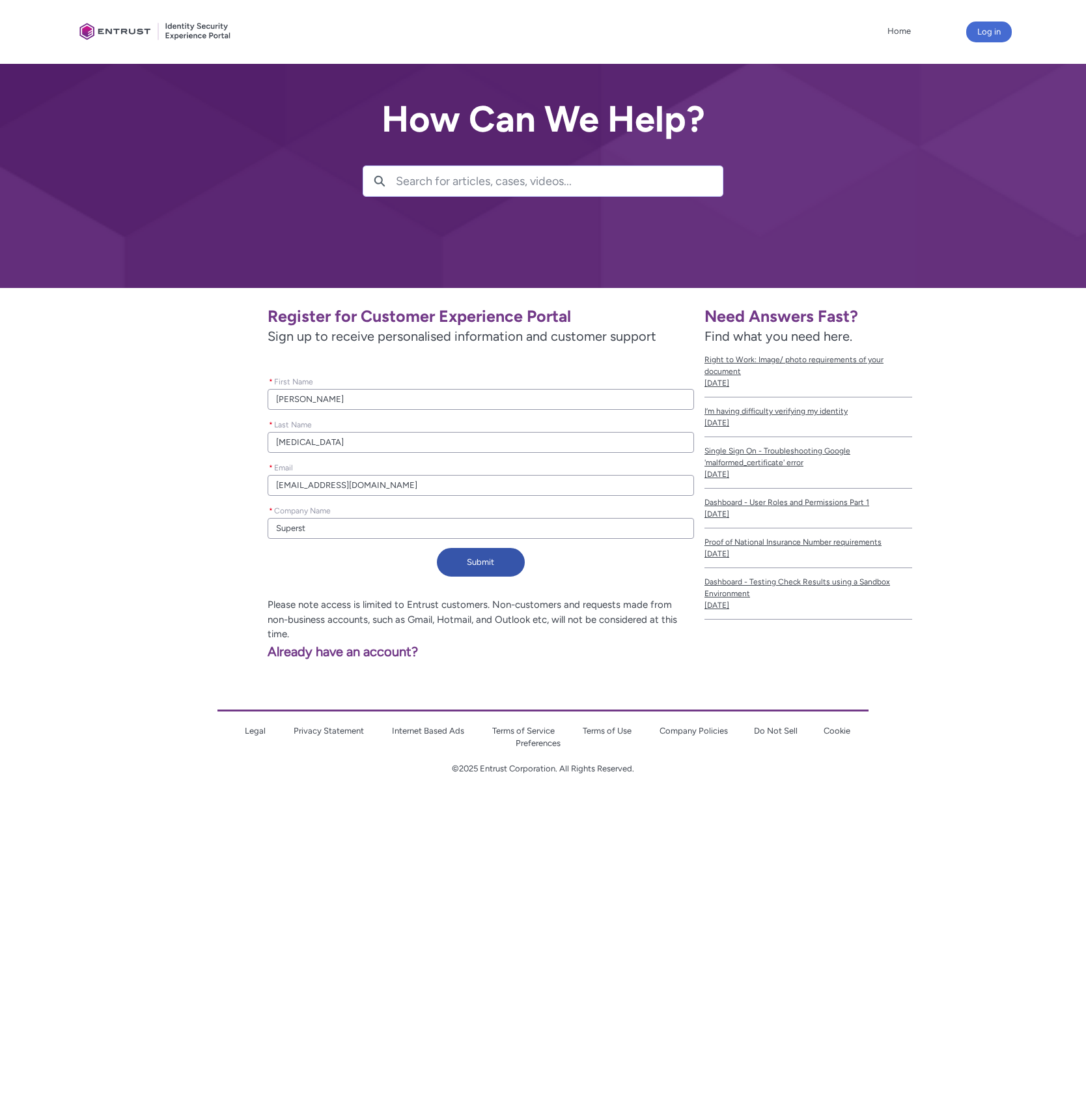
type lightning-primitive-input-simple "Supersta"
type input "Supersta"
type lightning-primitive-input-simple "Superstat"
type input "Superstat"
type lightning-primitive-input-simple "Superstate"
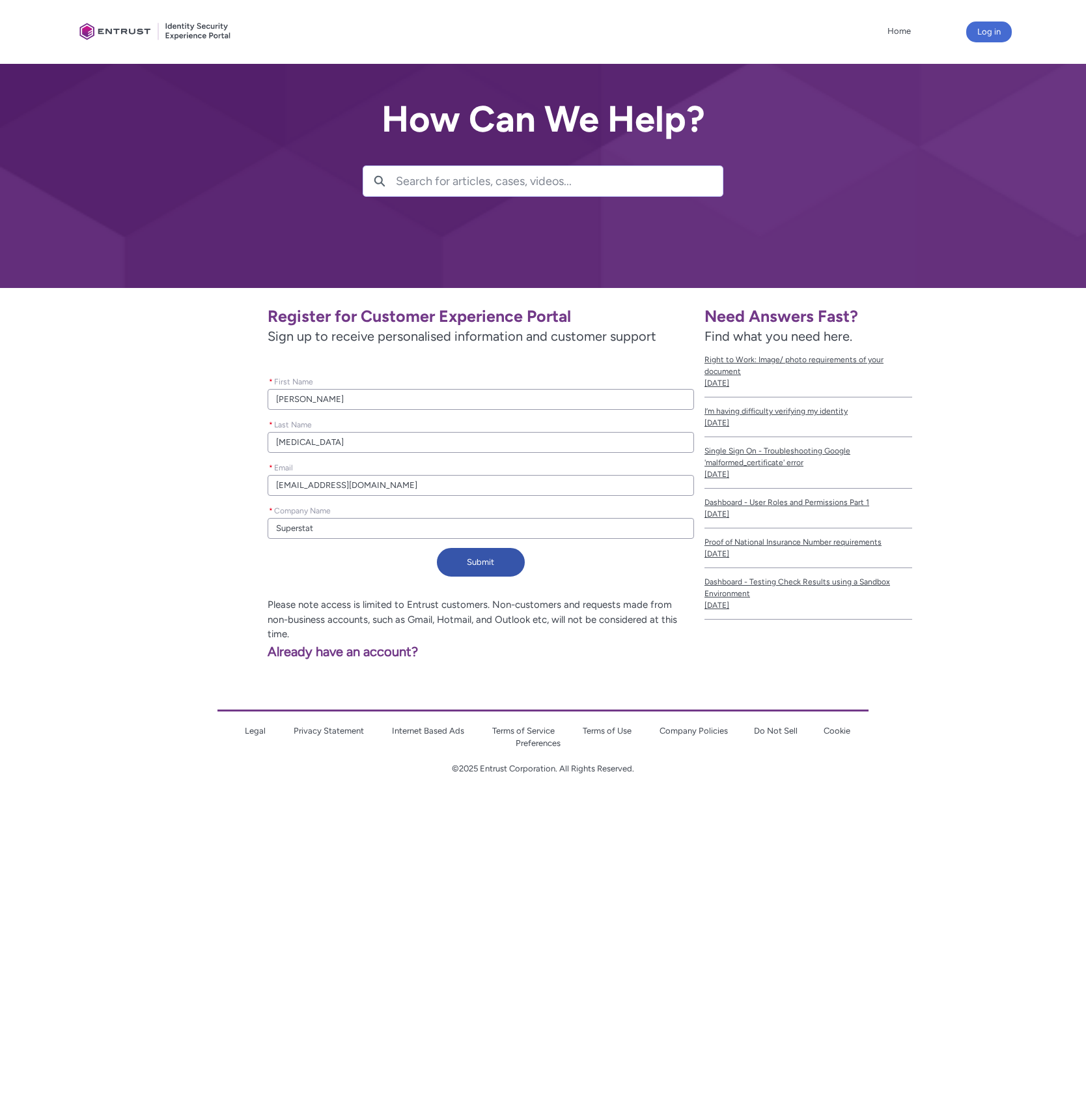
type input "Superstate"
click at [479, 564] on button "Submit" at bounding box center [480, 562] width 88 height 28
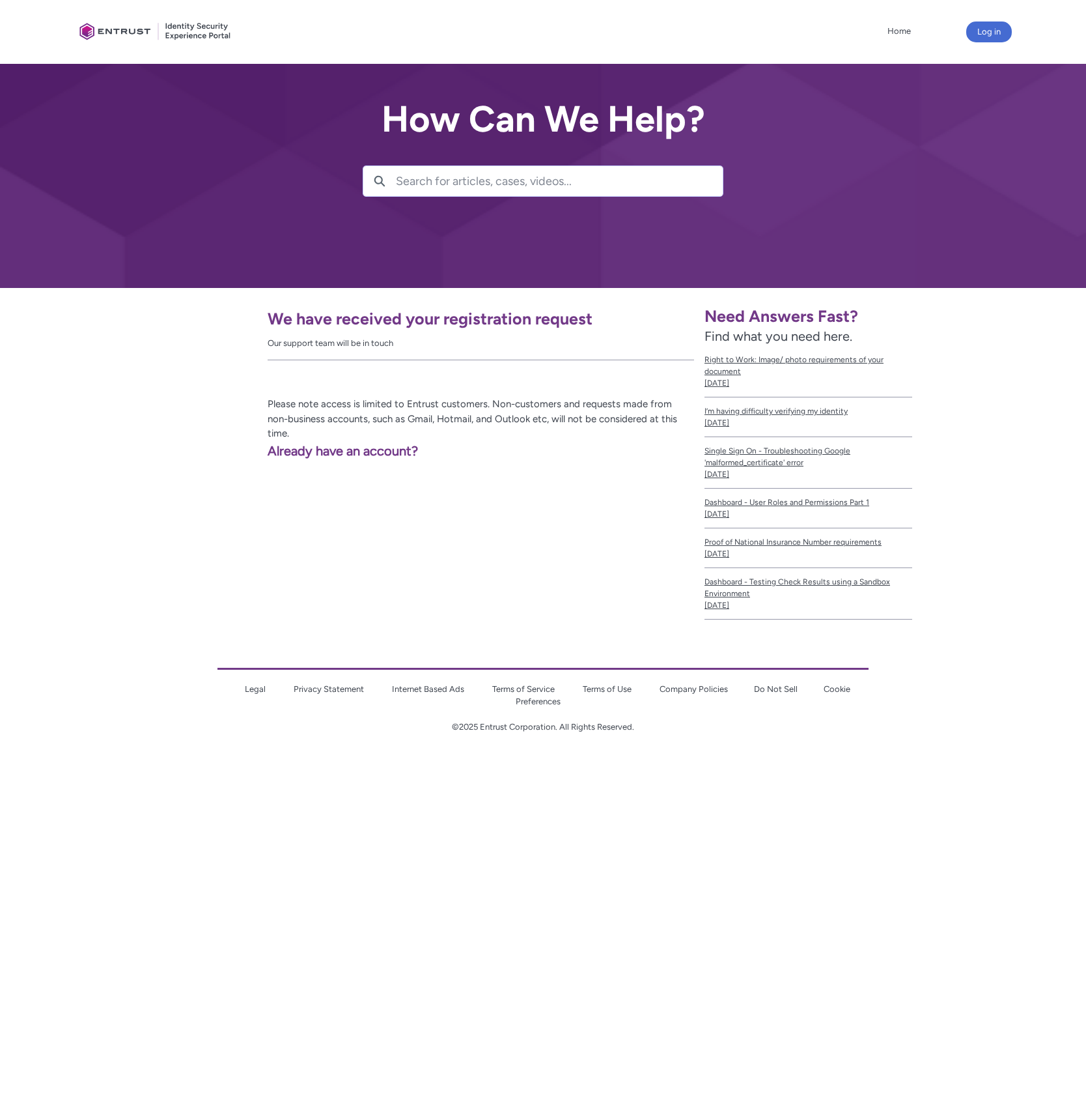
click at [527, 477] on div "We have received your registration request Our support team will be in touch Pl…" at bounding box center [387, 459] width 625 height 342
click at [406, 537] on div "We have received your registration request Our support team will be in touch Pl…" at bounding box center [387, 459] width 625 height 342
click at [232, 523] on div "We have received your registration request Our support team will be in touch Pl…" at bounding box center [387, 459] width 625 height 342
click at [326, 419] on p "Please note access is limited to Entrust customers. Non-customers and requests …" at bounding box center [389, 419] width 610 height 44
click at [193, 460] on div "We have received your registration request Our support team will be in touch Pl…" at bounding box center [387, 459] width 625 height 342
